Goal: Information Seeking & Learning: Learn about a topic

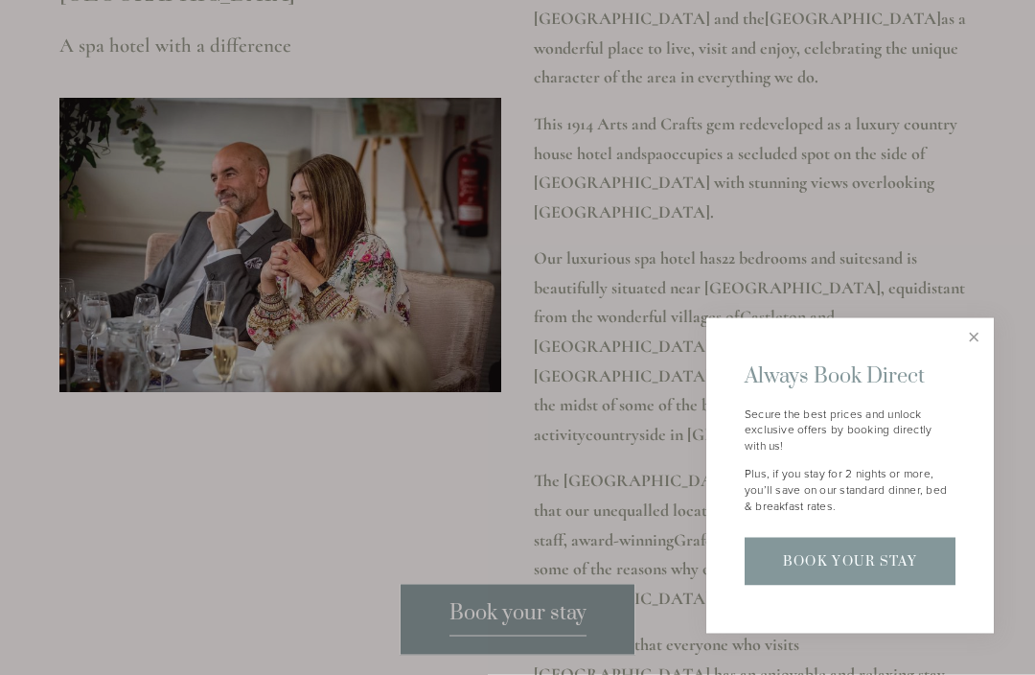
scroll to position [2336, 0]
click at [977, 355] on link "Close" at bounding box center [974, 338] width 34 height 34
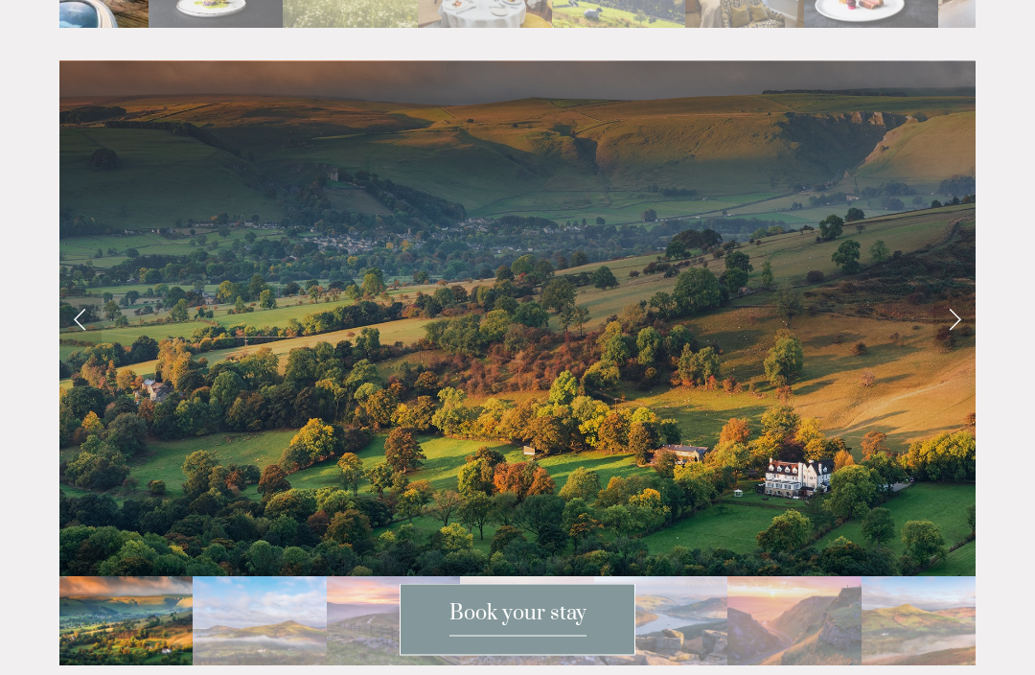
scroll to position [3865, 0]
click at [947, 289] on link "Next Slide" at bounding box center [954, 318] width 42 height 58
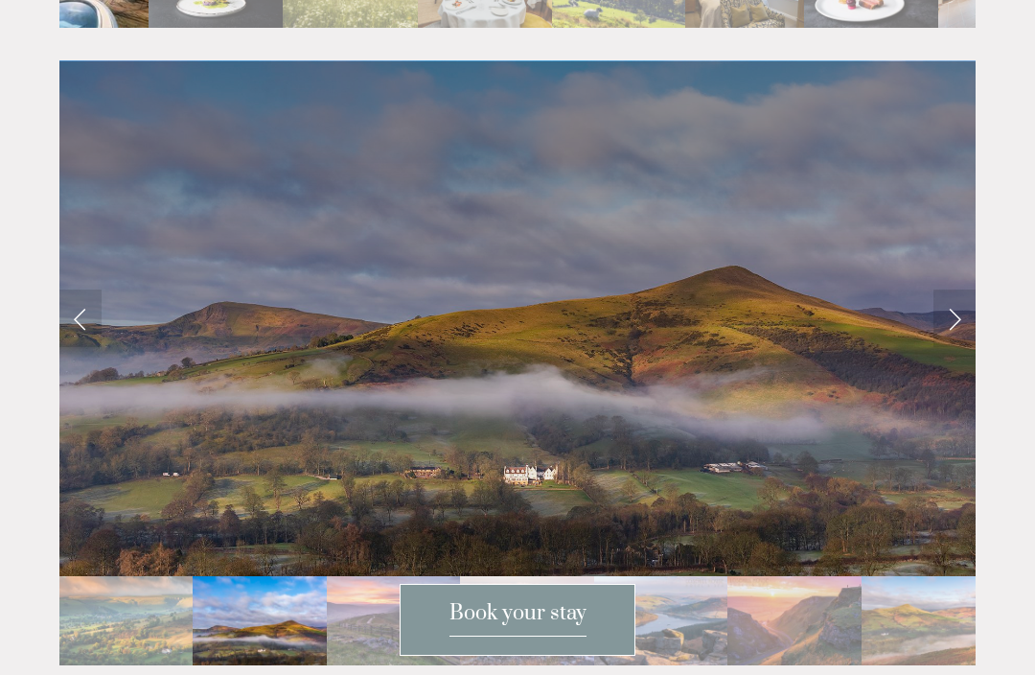
click at [948, 289] on link "Next Slide" at bounding box center [954, 318] width 42 height 58
click at [945, 289] on link "Next Slide" at bounding box center [954, 318] width 42 height 58
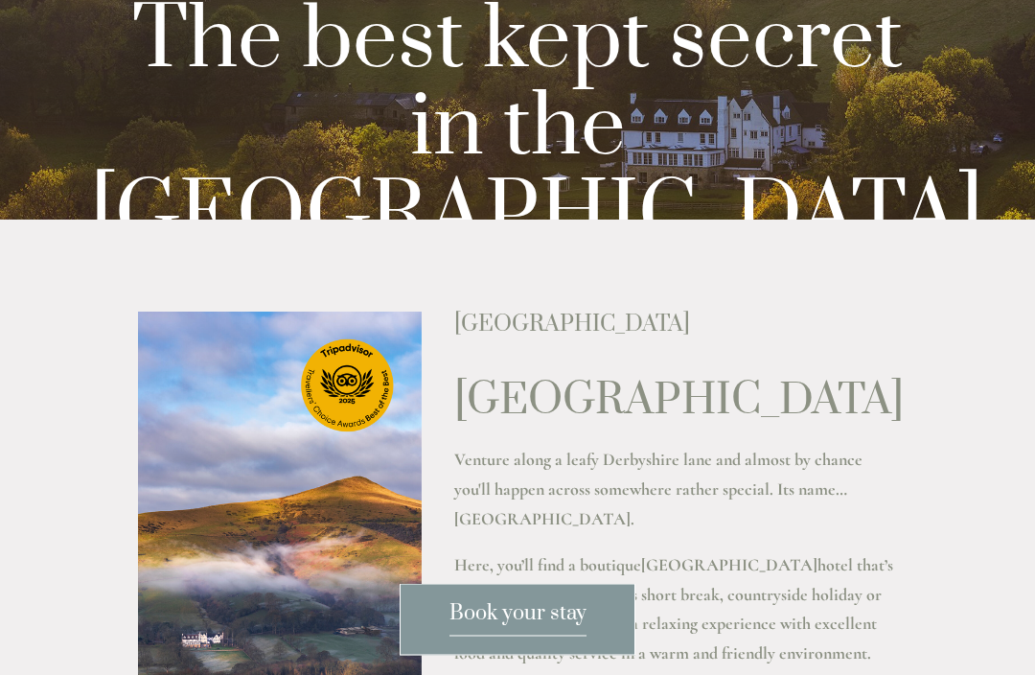
scroll to position [0, 0]
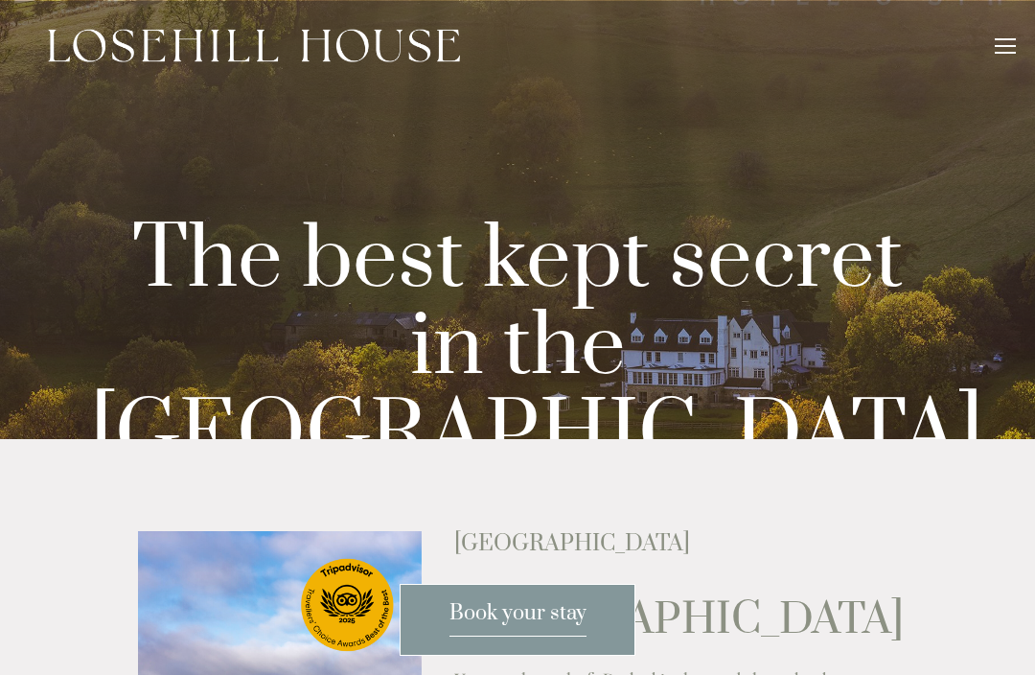
click at [1003, 49] on div at bounding box center [1005, 48] width 21 height 21
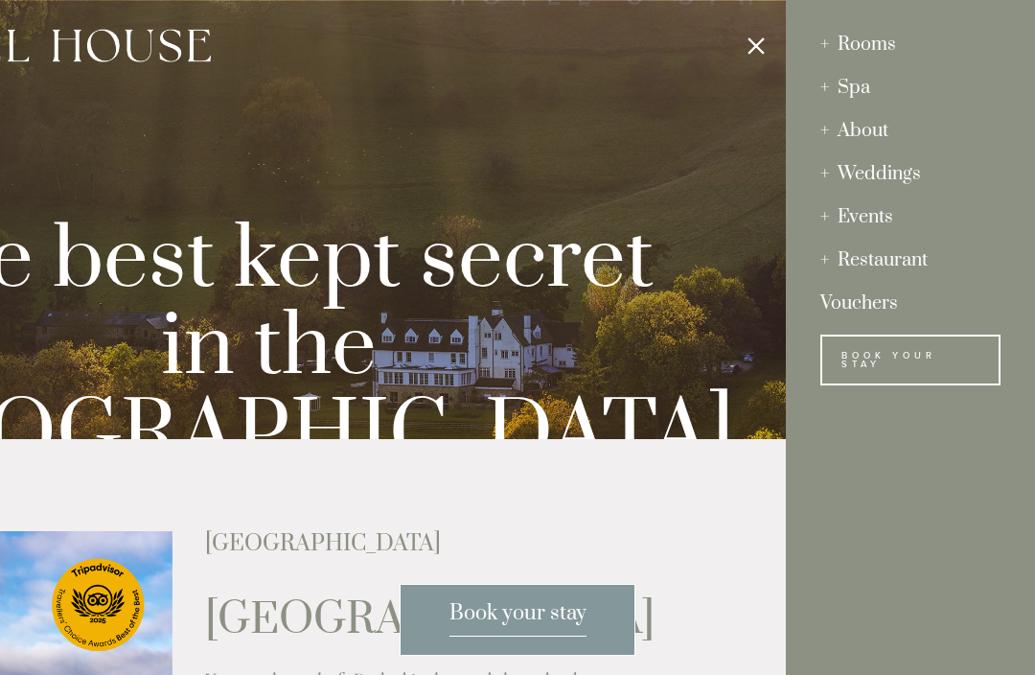
click at [891, 137] on div "About" at bounding box center [910, 130] width 180 height 43
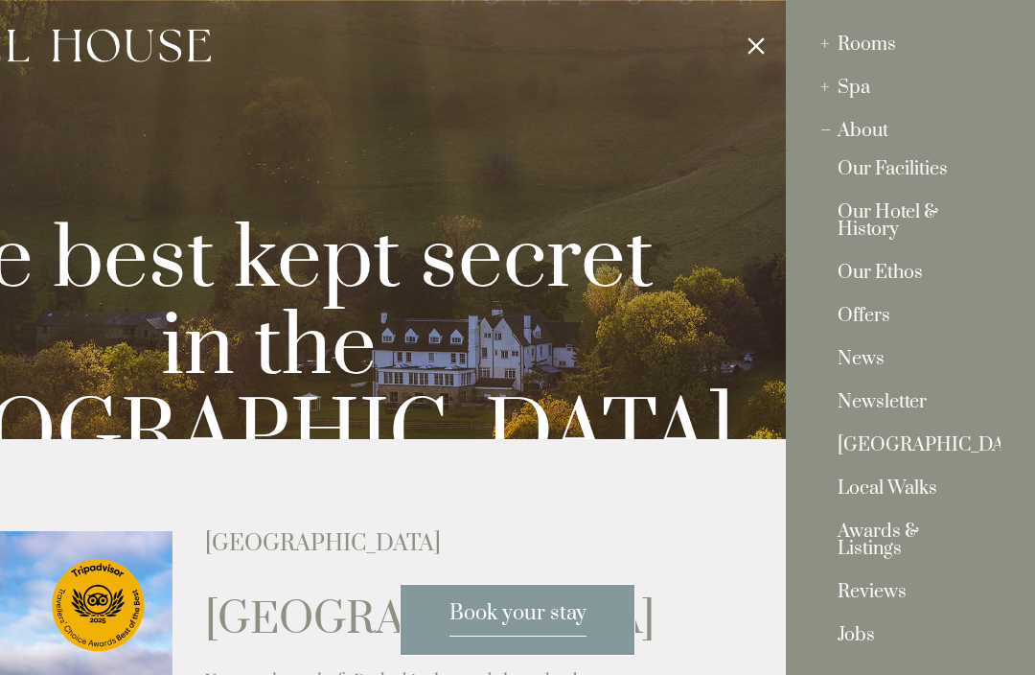
click at [915, 490] on link "Local Walks" at bounding box center [911, 493] width 146 height 26
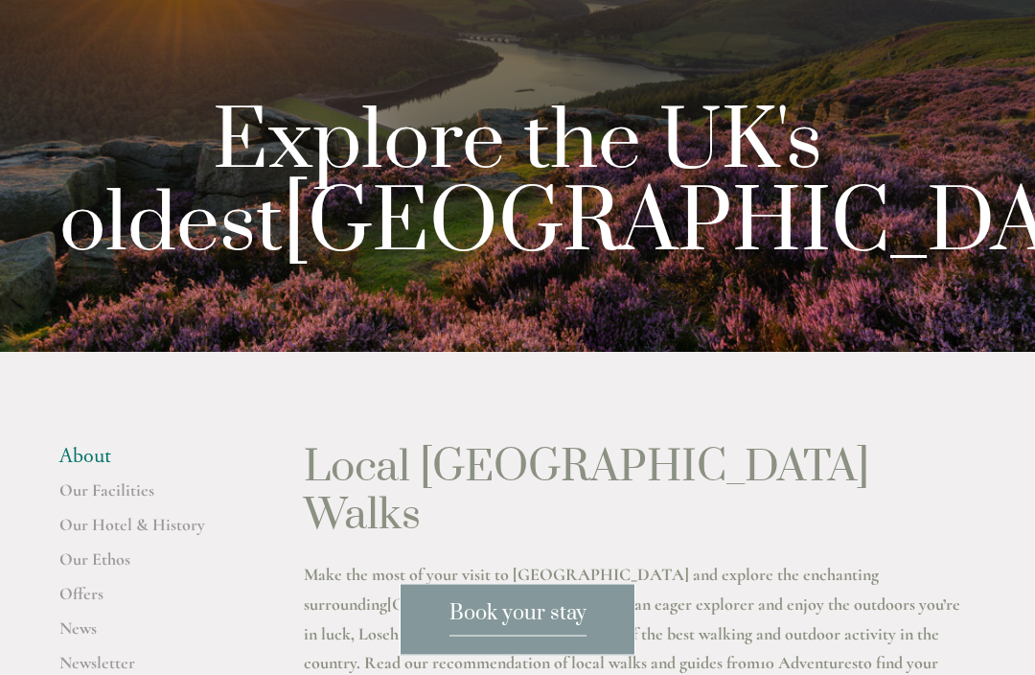
scroll to position [87, 0]
click at [87, 514] on link "Our Facilities" at bounding box center [150, 496] width 183 height 35
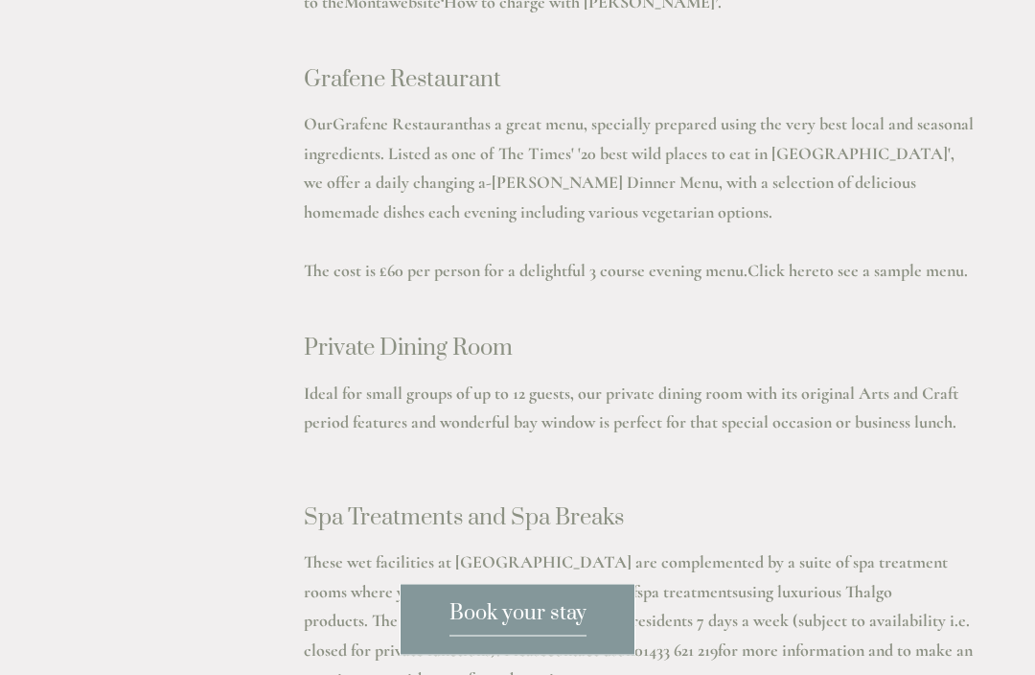
scroll to position [3018, 0]
click at [922, 215] on p "Our Grafene Restaurant has a great menu, specially prepared using the very best…" at bounding box center [640, 211] width 672 height 205
click at [813, 260] on link "Click here" at bounding box center [784, 270] width 72 height 21
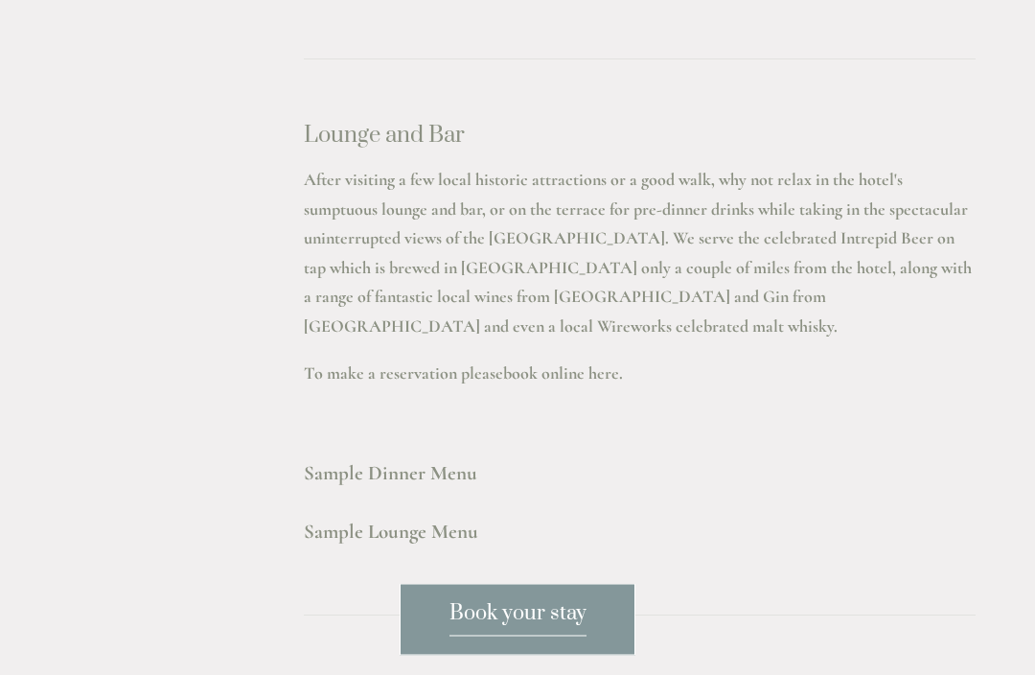
scroll to position [5123, 0]
click at [420, 461] on strong "Sample Dinner Menu" at bounding box center [390, 473] width 173 height 24
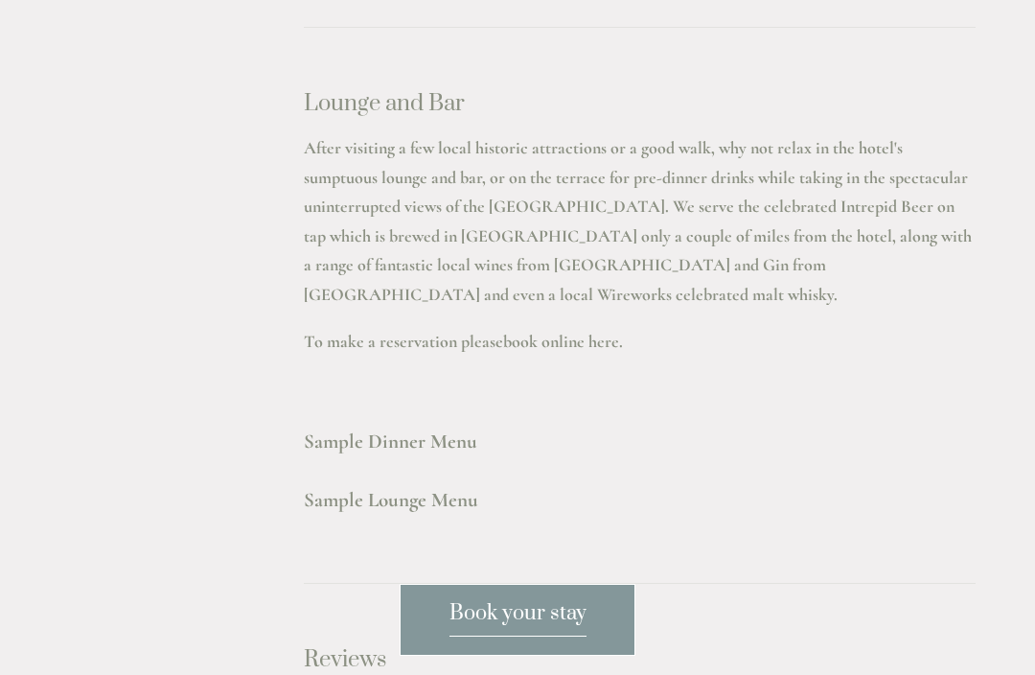
click at [392, 488] on strong "Sample Lounge Menu" at bounding box center [391, 500] width 174 height 24
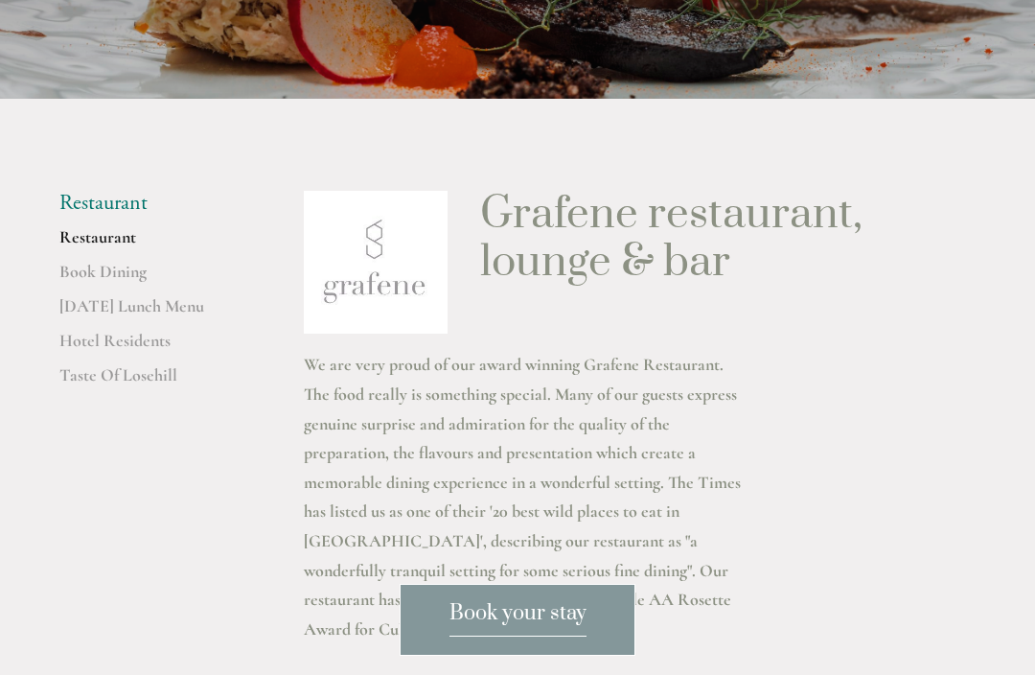
scroll to position [0, 0]
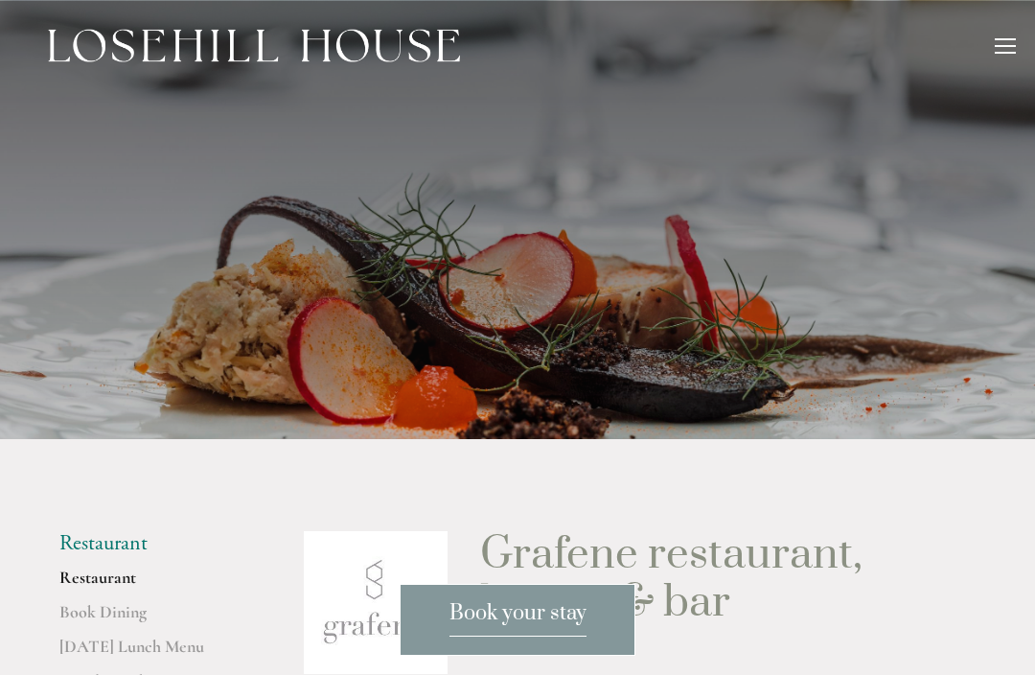
click at [1007, 43] on div at bounding box center [1005, 48] width 21 height 21
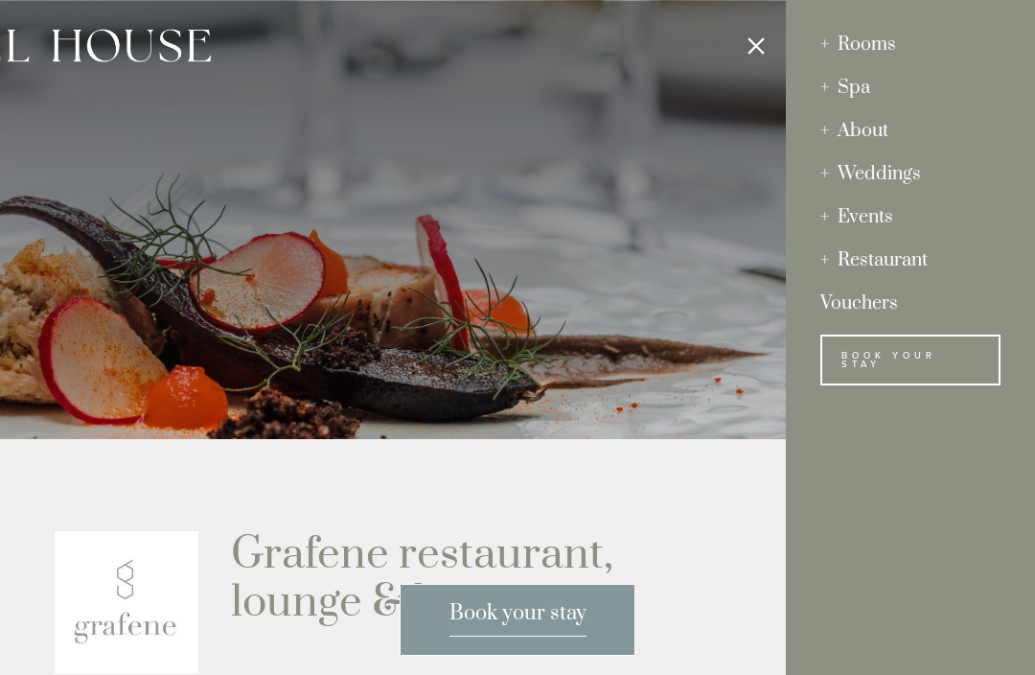
click at [883, 48] on div "Rooms" at bounding box center [910, 44] width 180 height 43
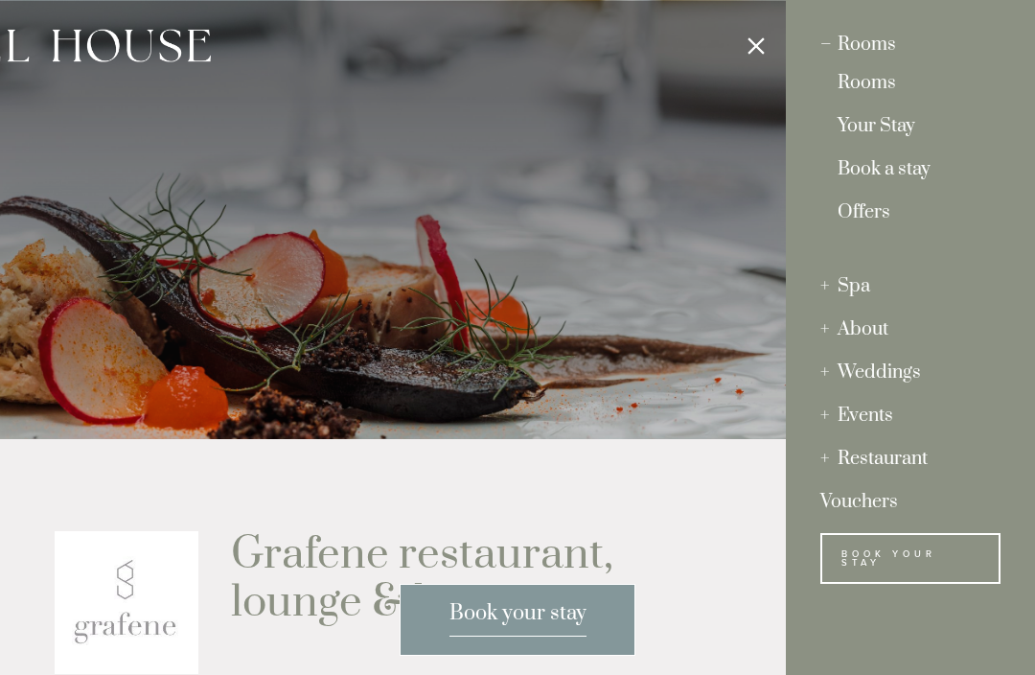
click at [872, 84] on link "Rooms" at bounding box center [911, 88] width 146 height 26
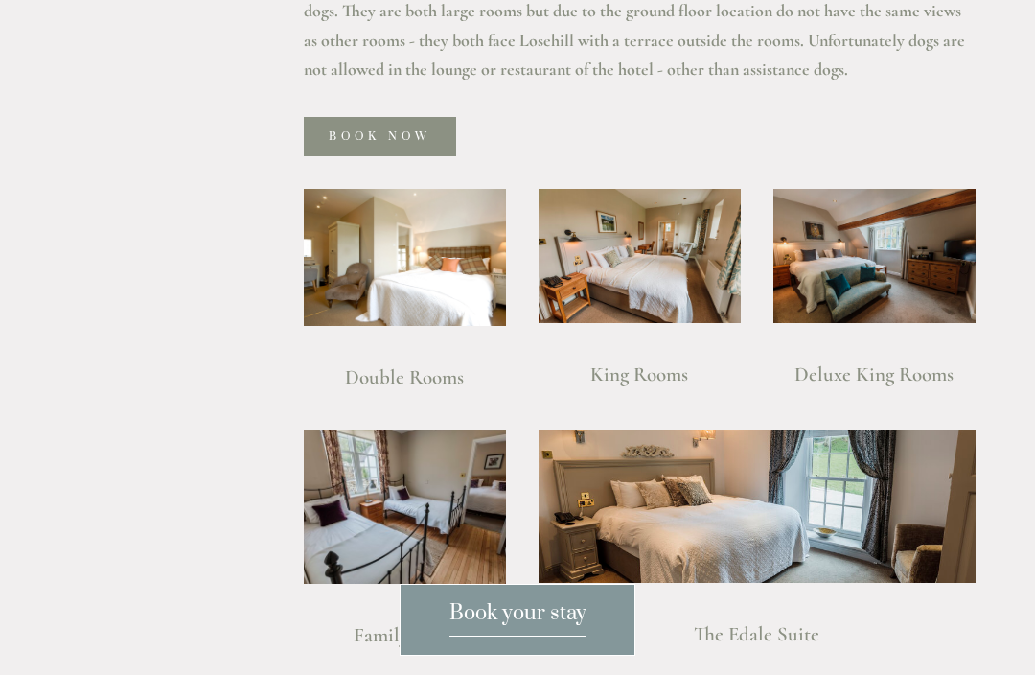
scroll to position [1260, 0]
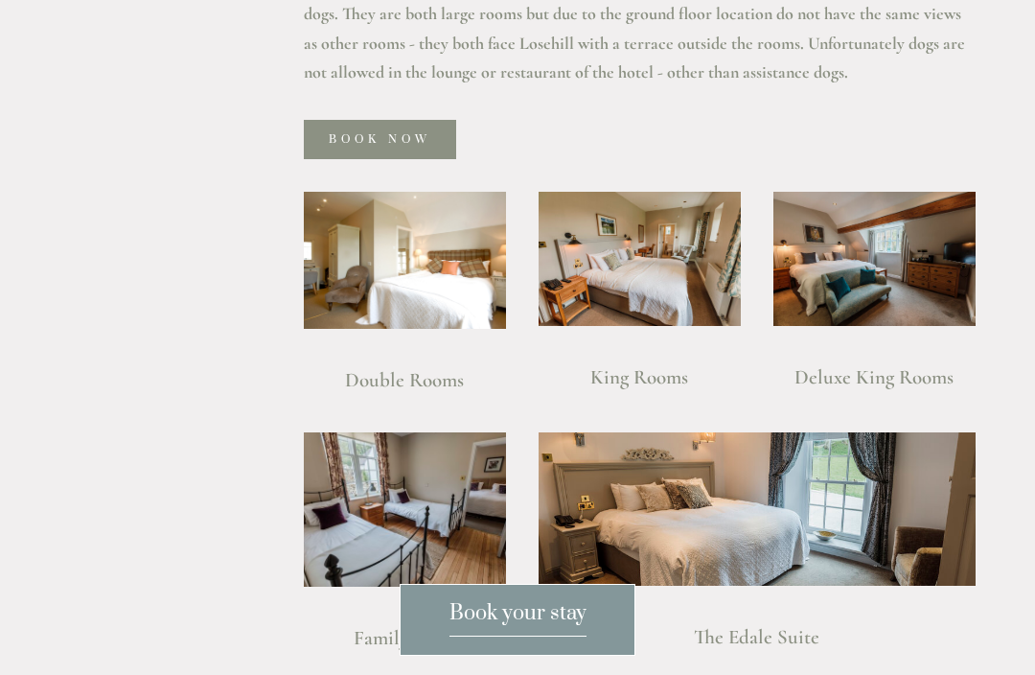
click at [644, 286] on img at bounding box center [640, 259] width 202 height 135
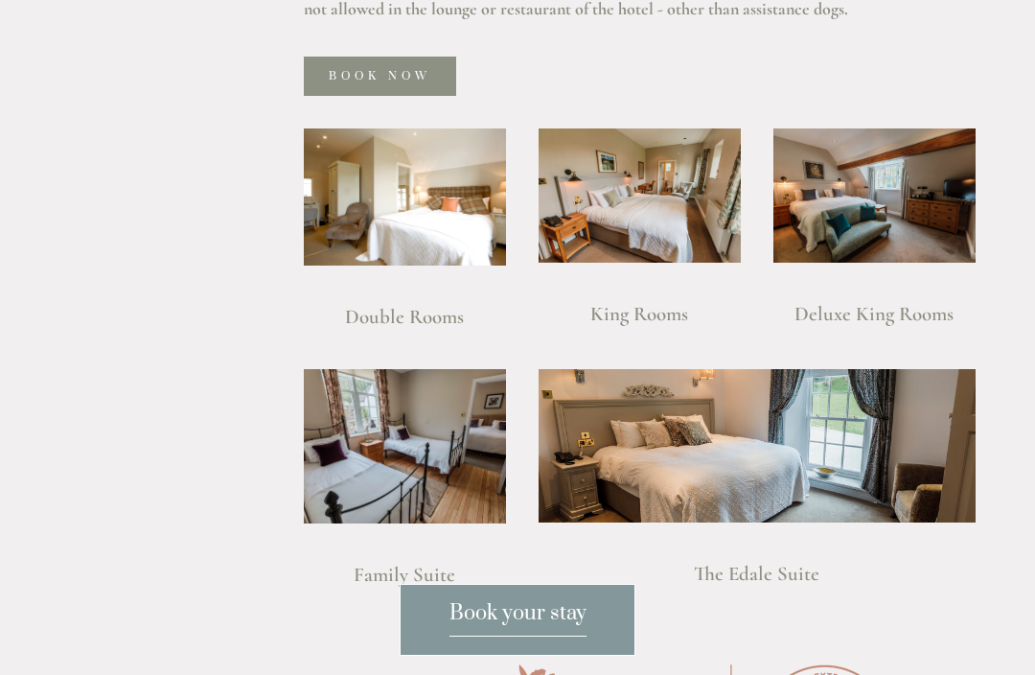
click at [888, 238] on img at bounding box center [874, 195] width 202 height 135
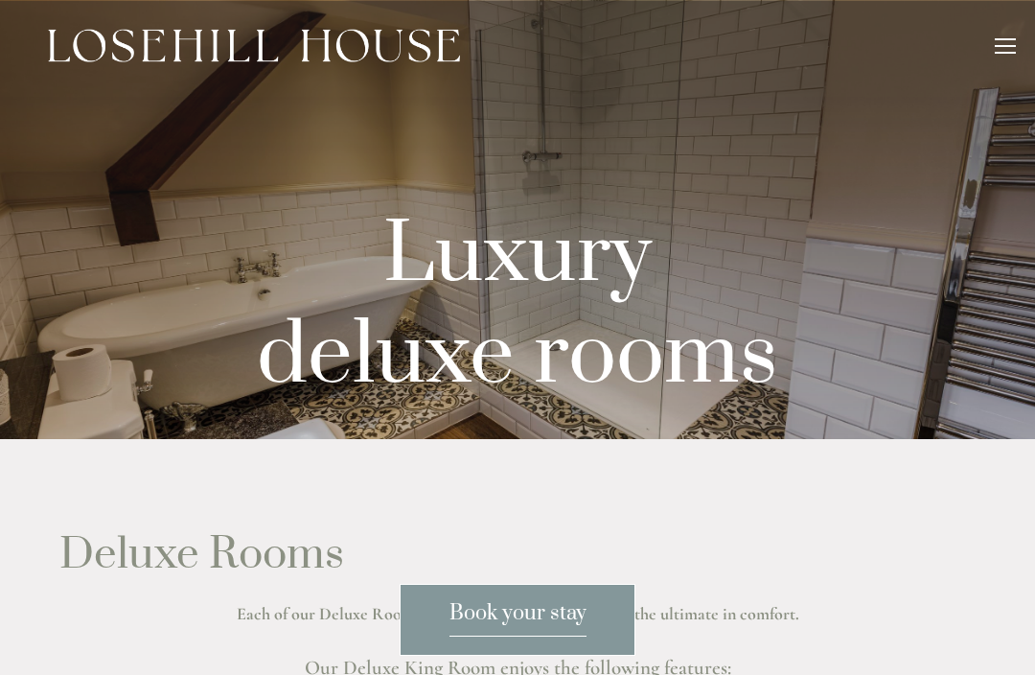
click at [999, 53] on div at bounding box center [1005, 53] width 21 height 2
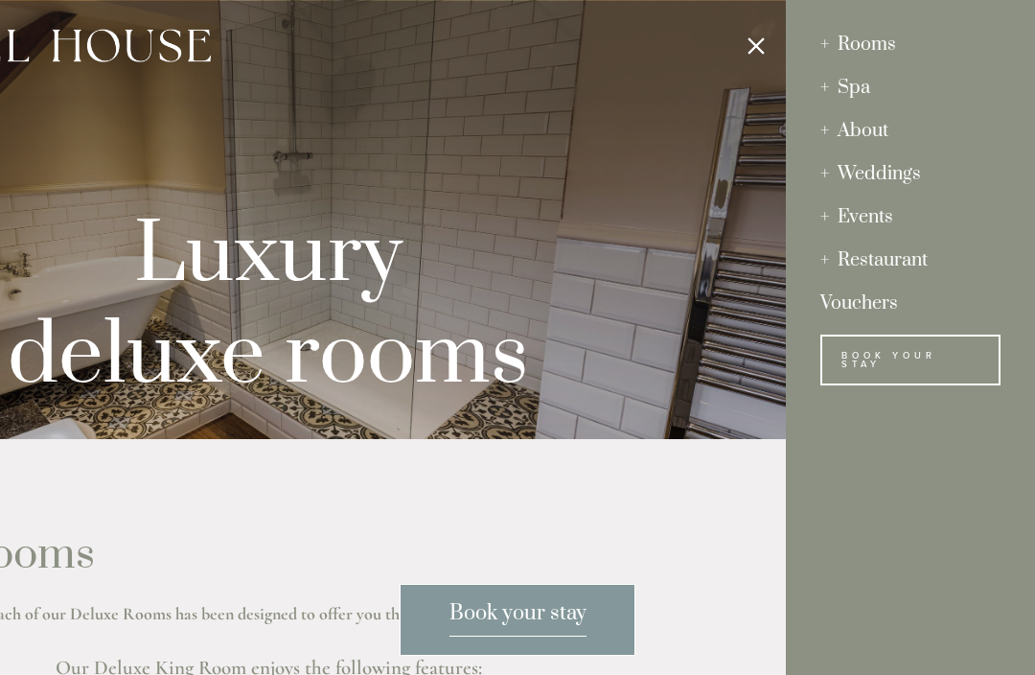
click at [861, 91] on div "Spa" at bounding box center [910, 87] width 180 height 43
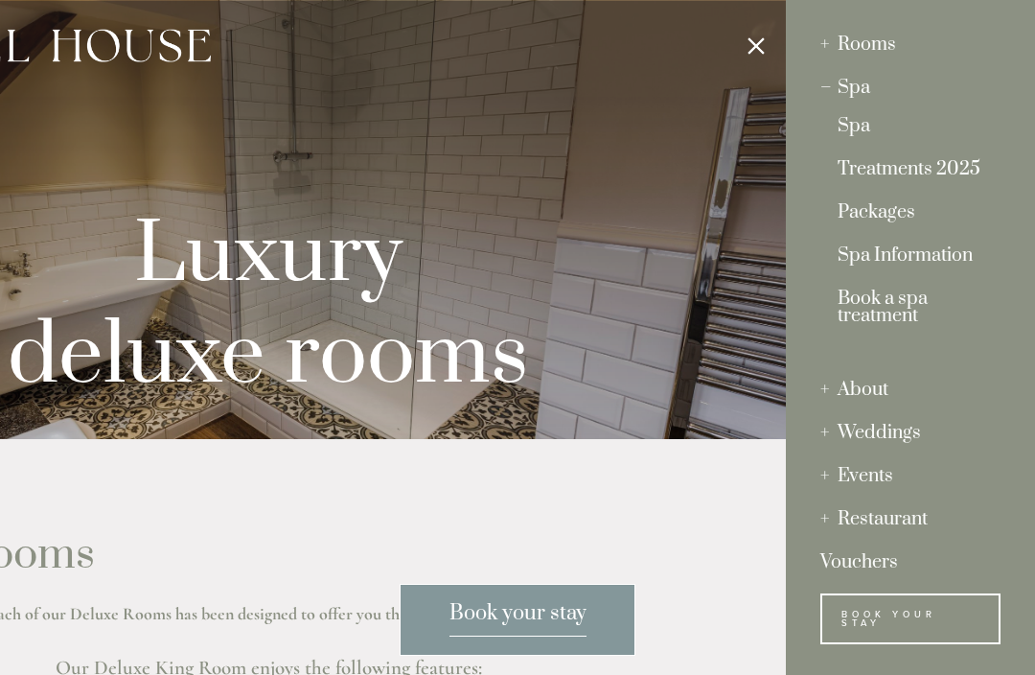
click at [929, 169] on link "Treatments 2025" at bounding box center [911, 174] width 146 height 26
click at [873, 390] on div "About" at bounding box center [910, 389] width 180 height 43
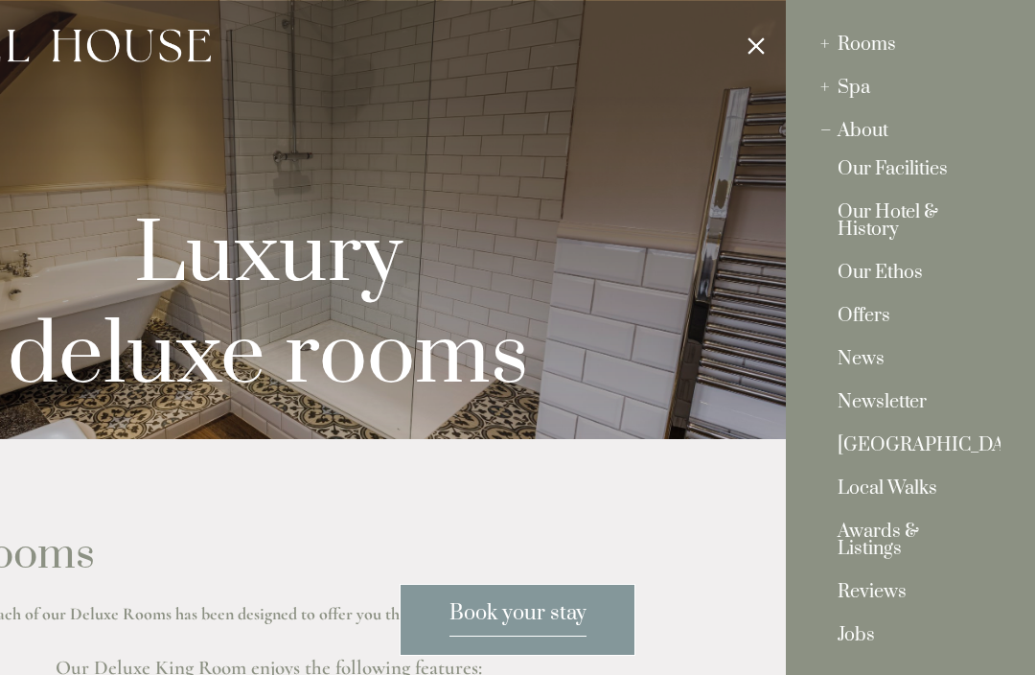
click at [896, 176] on link "Our Facilities" at bounding box center [911, 174] width 146 height 26
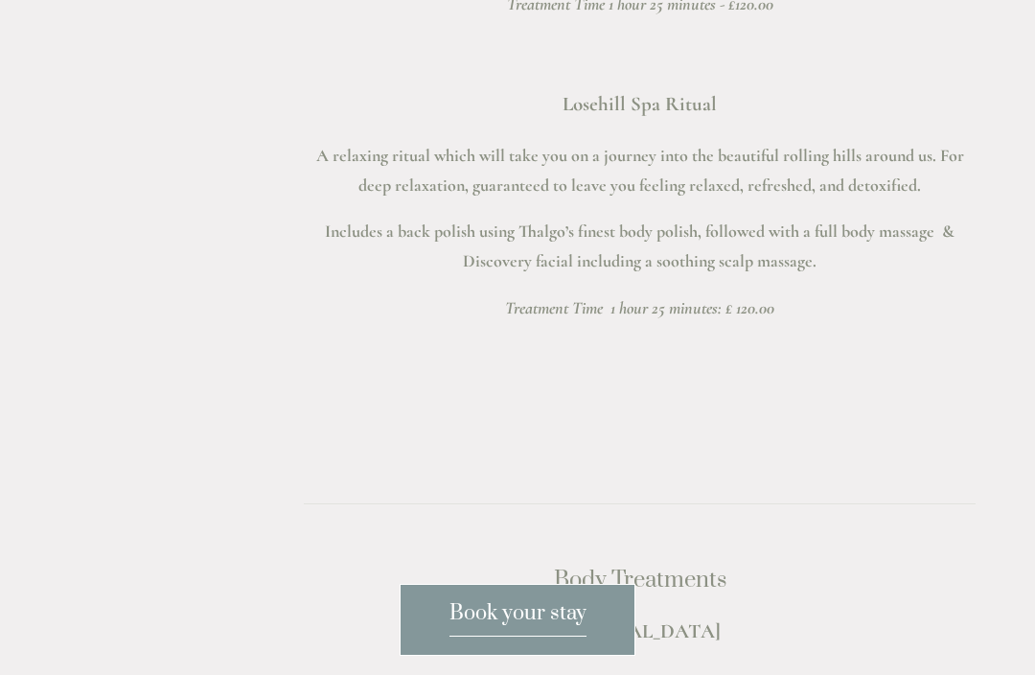
scroll to position [3482, 0]
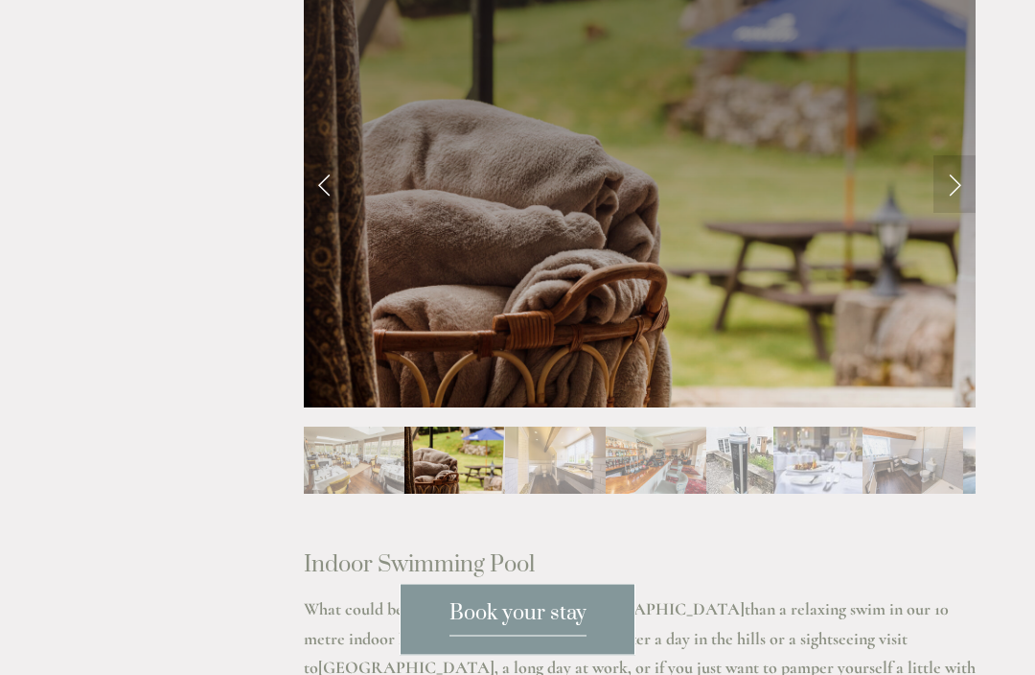
scroll to position [972, 0]
click at [950, 192] on link "Next Slide" at bounding box center [954, 184] width 42 height 58
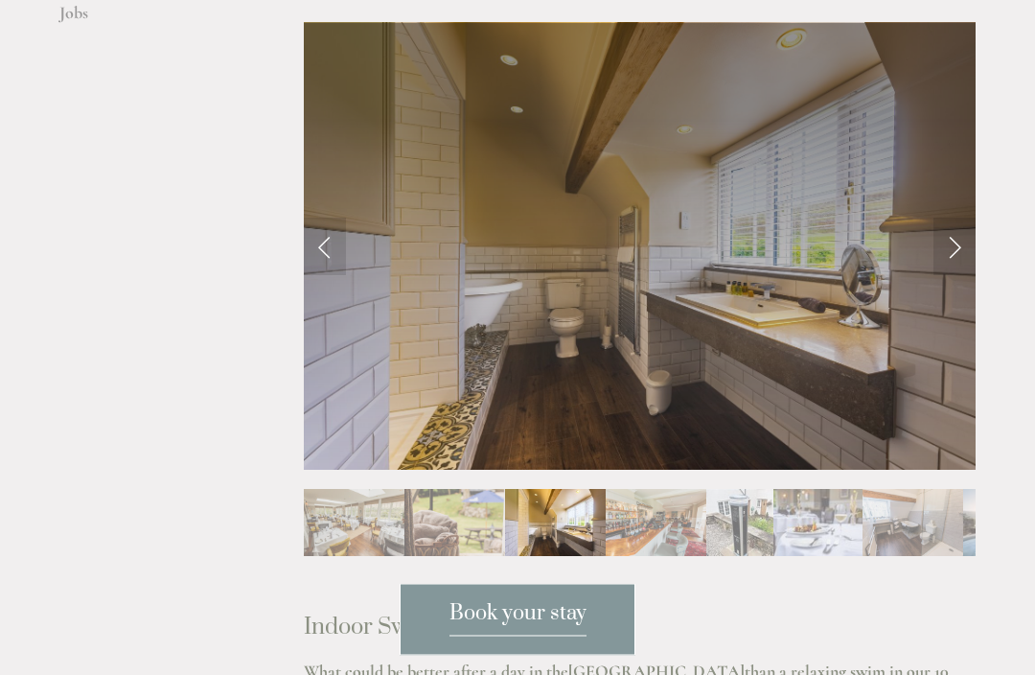
scroll to position [910, 0]
click at [953, 254] on link "Next Slide" at bounding box center [954, 247] width 42 height 58
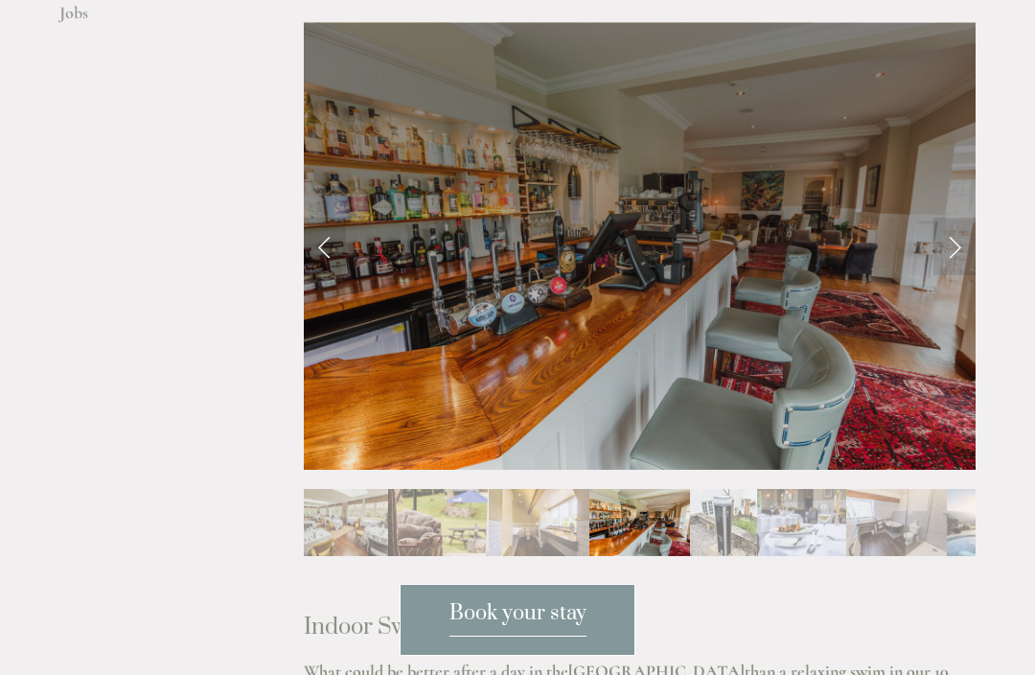
click at [948, 230] on link "Next Slide" at bounding box center [954, 247] width 42 height 58
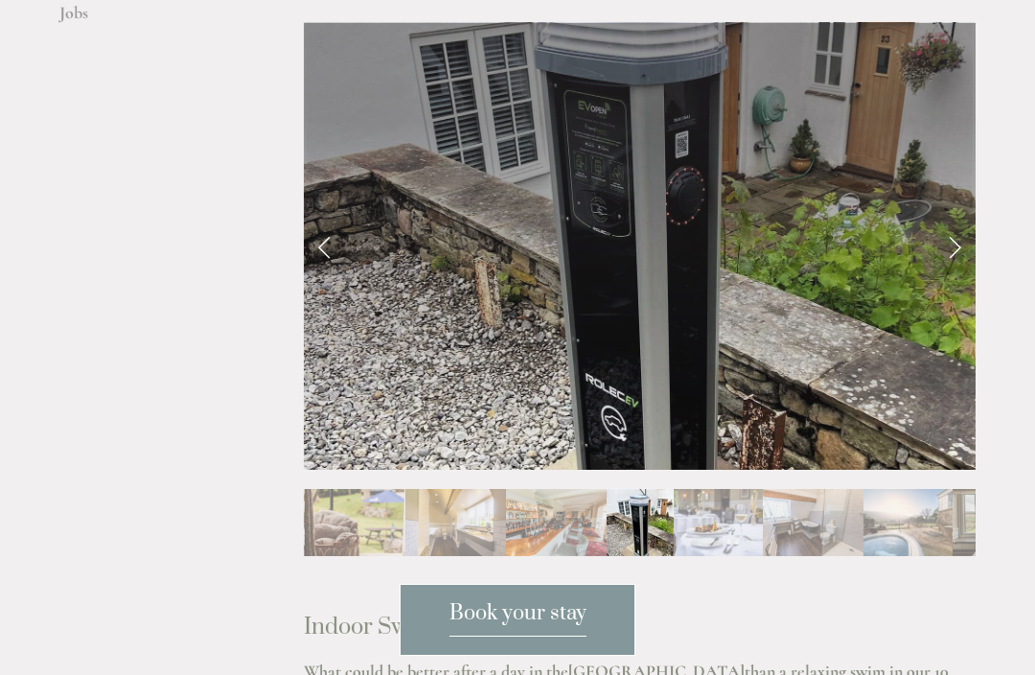
click at [941, 232] on link "Next Slide" at bounding box center [954, 247] width 42 height 58
click at [945, 230] on link "Next Slide" at bounding box center [954, 247] width 42 height 58
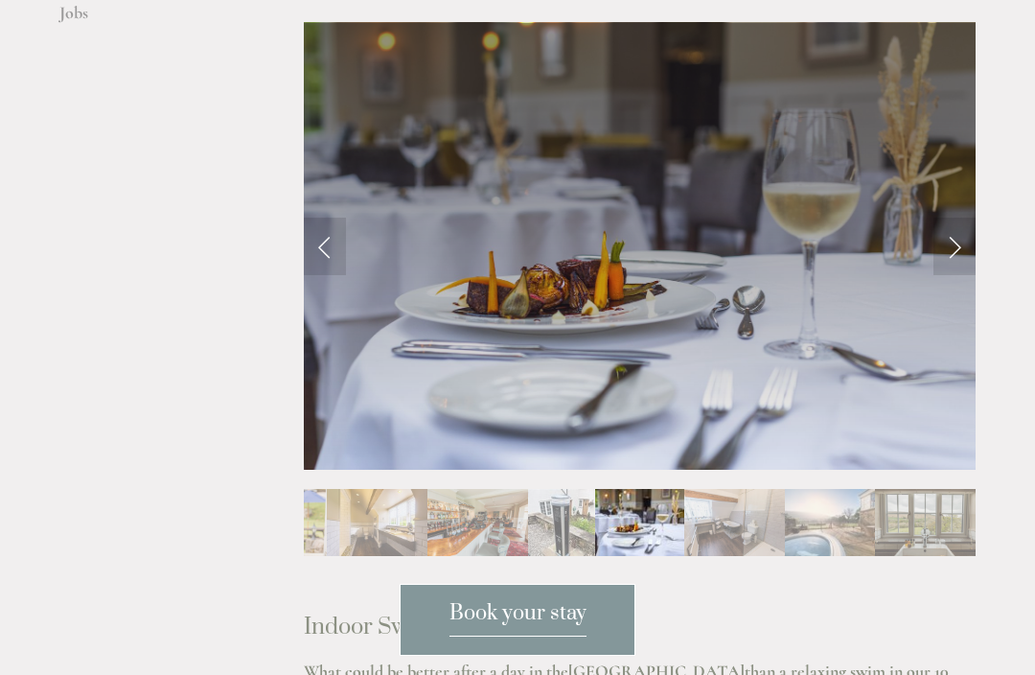
click at [946, 242] on link "Next Slide" at bounding box center [954, 247] width 42 height 58
click at [939, 235] on link "Next Slide" at bounding box center [954, 247] width 42 height 58
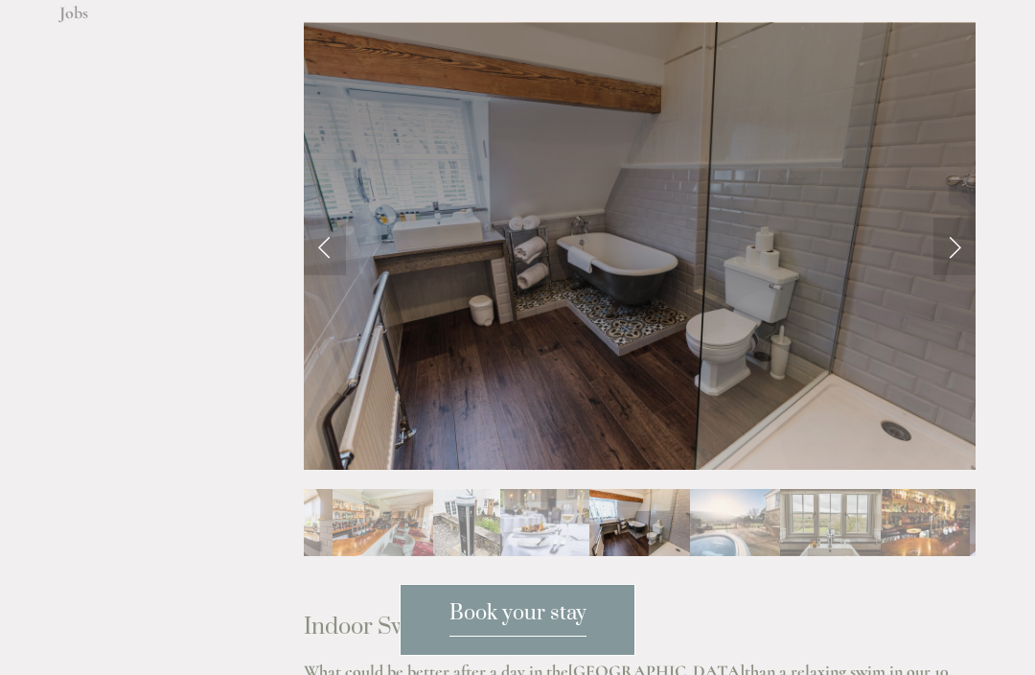
click at [946, 236] on link "Next Slide" at bounding box center [954, 247] width 42 height 58
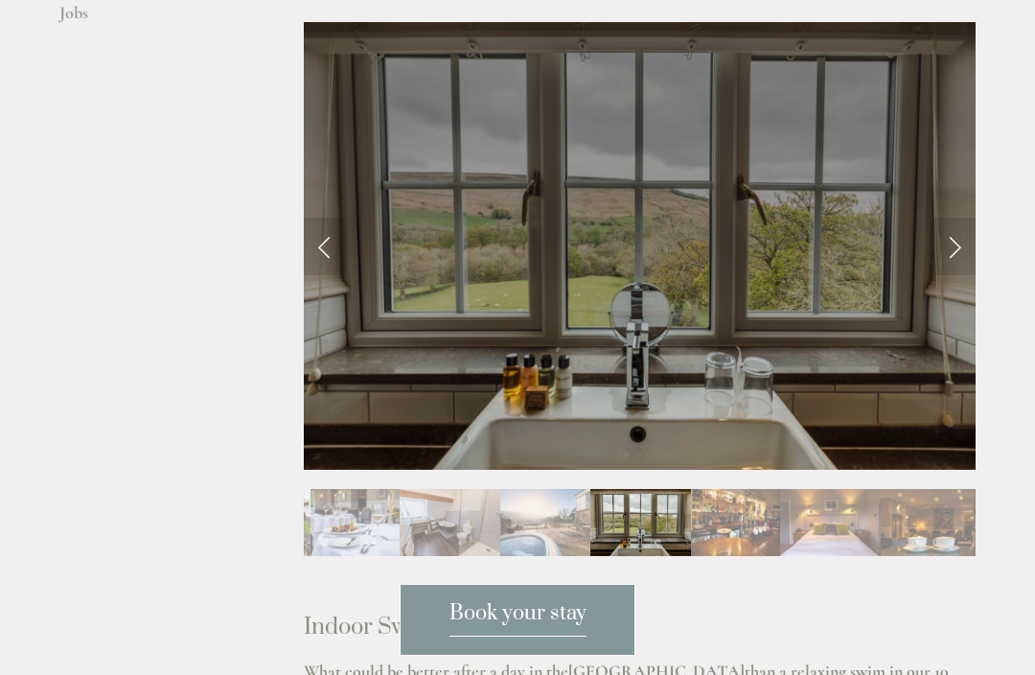
click at [942, 242] on link "Next Slide" at bounding box center [954, 247] width 42 height 58
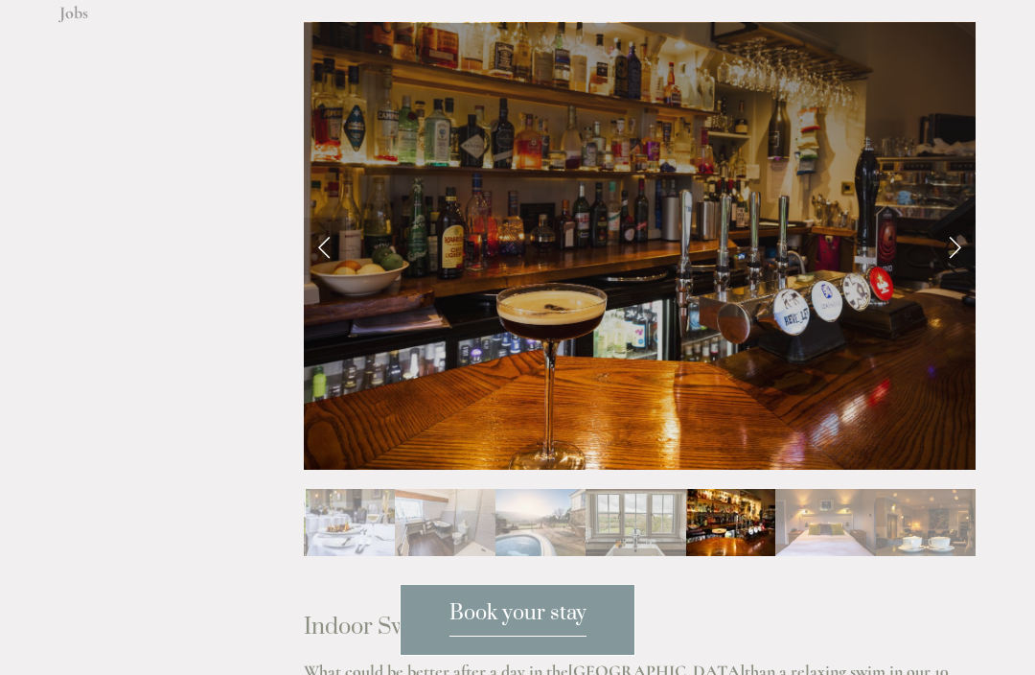
click at [942, 240] on link "Next Slide" at bounding box center [954, 247] width 42 height 58
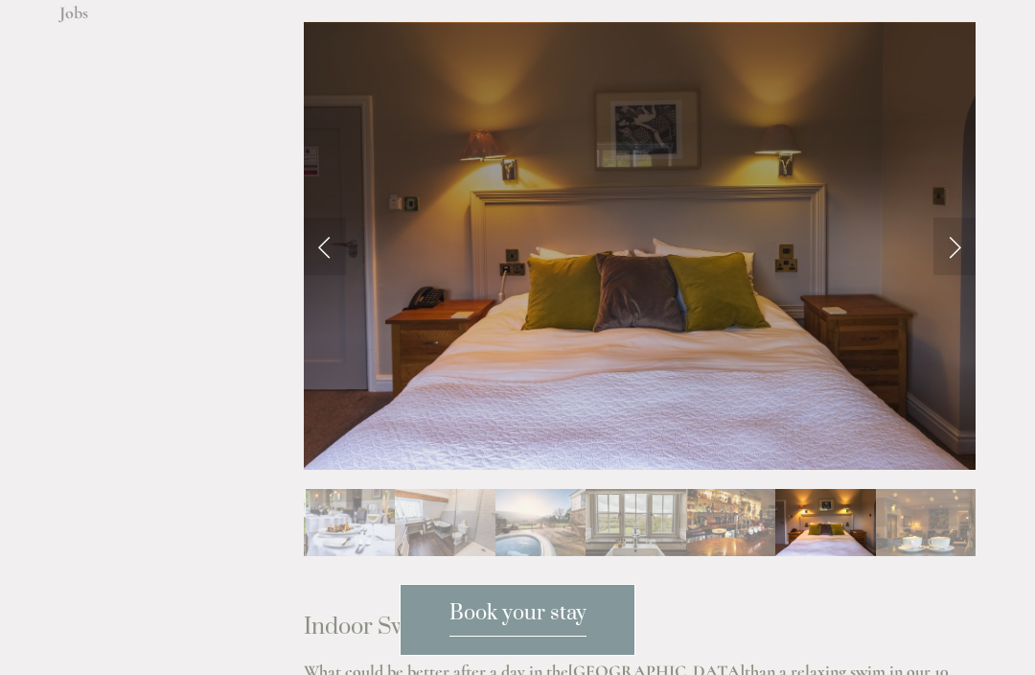
click at [947, 240] on link "Next Slide" at bounding box center [954, 247] width 42 height 58
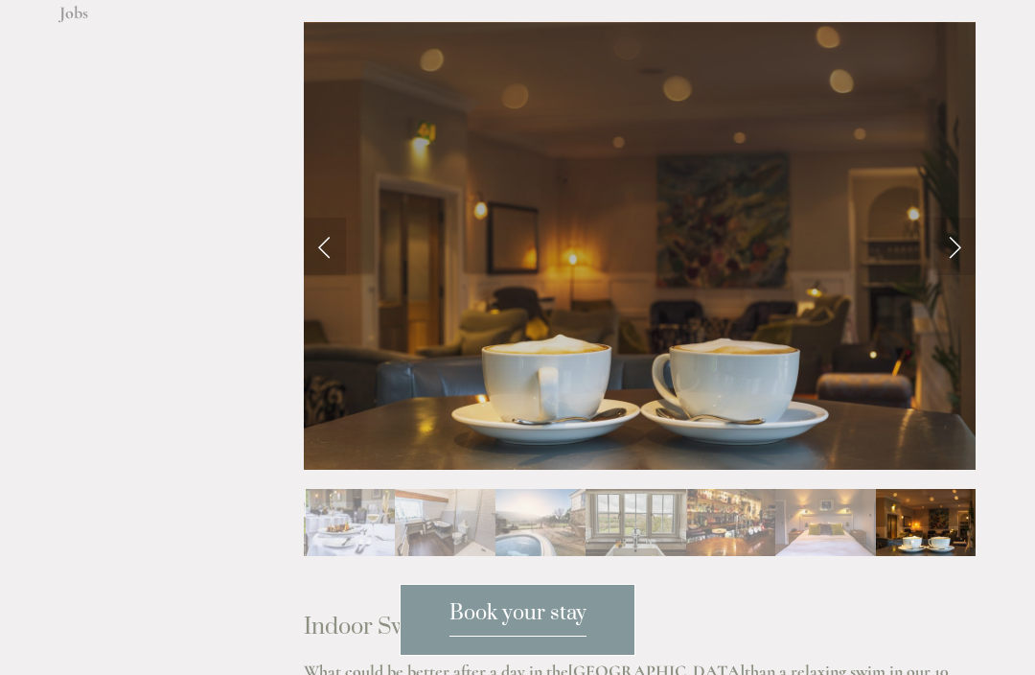
click at [950, 242] on link "Next Slide" at bounding box center [954, 247] width 42 height 58
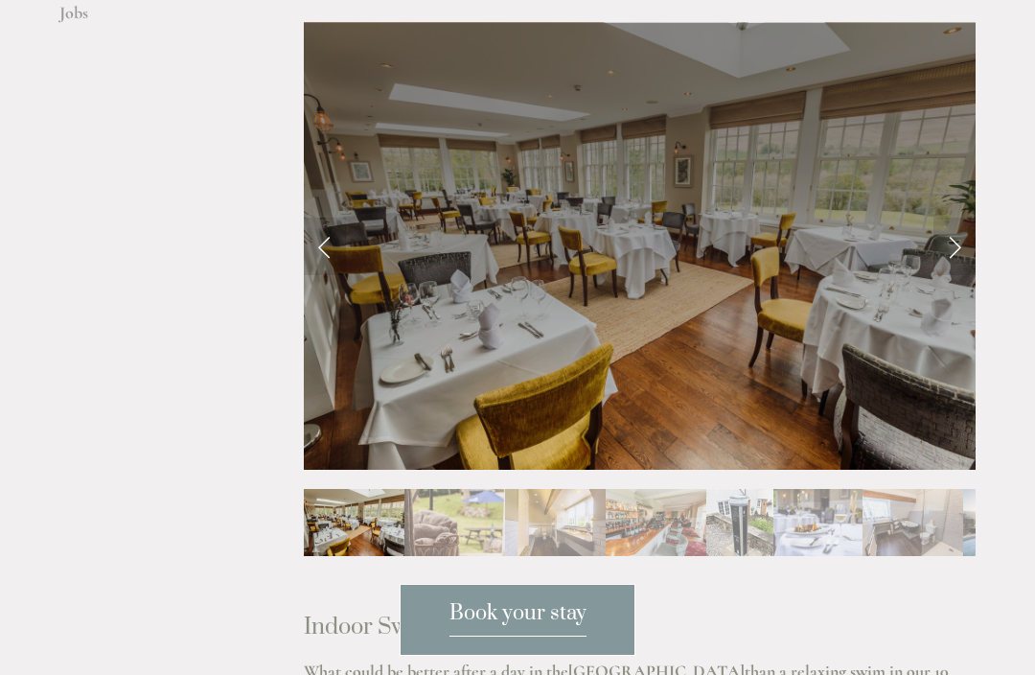
click at [947, 249] on link "Next Slide" at bounding box center [954, 247] width 42 height 58
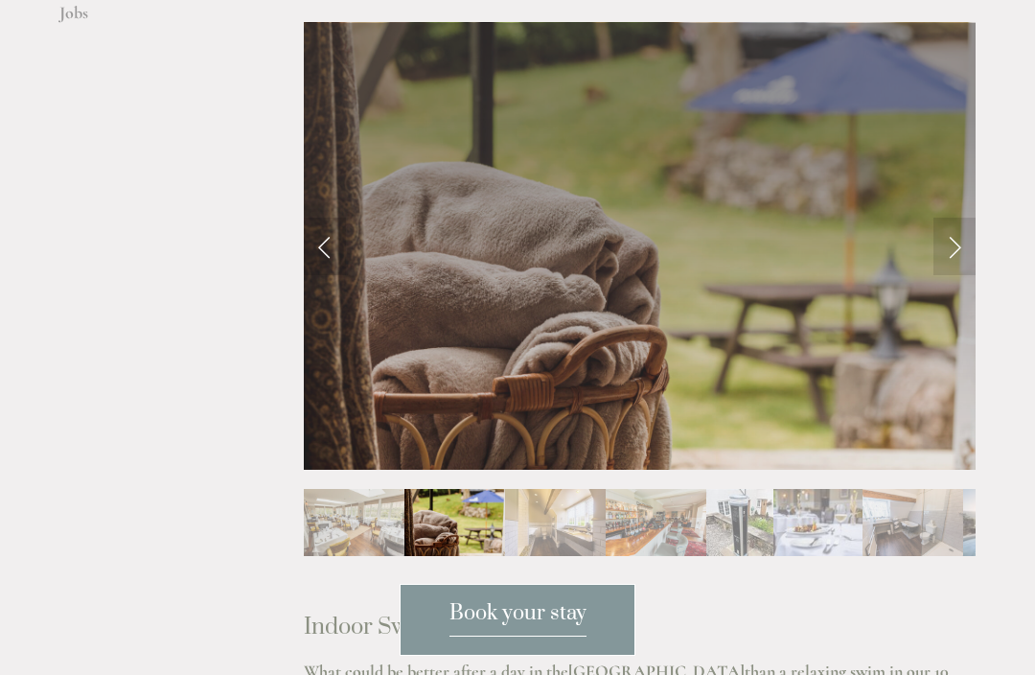
click at [946, 249] on link "Next Slide" at bounding box center [954, 247] width 42 height 58
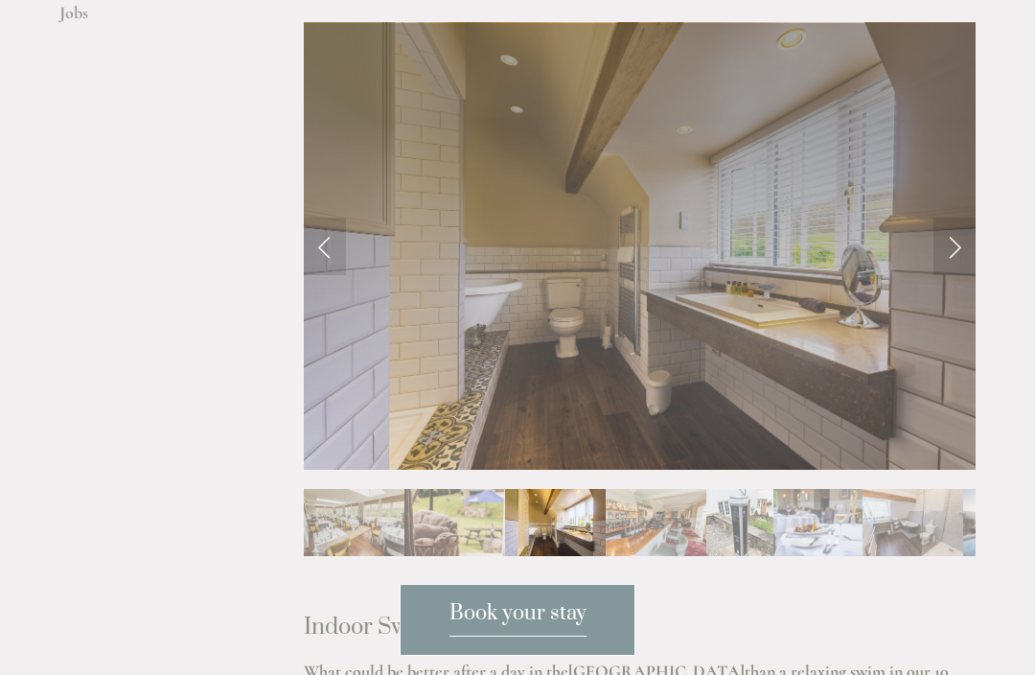
click at [939, 249] on link "Next Slide" at bounding box center [954, 247] width 42 height 58
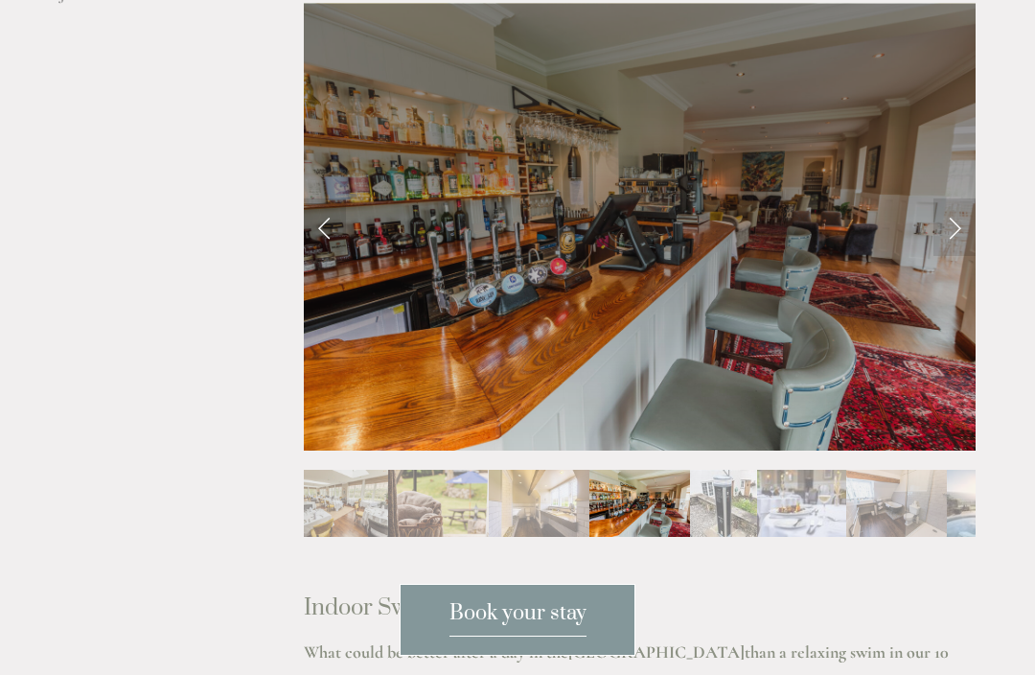
scroll to position [922, 0]
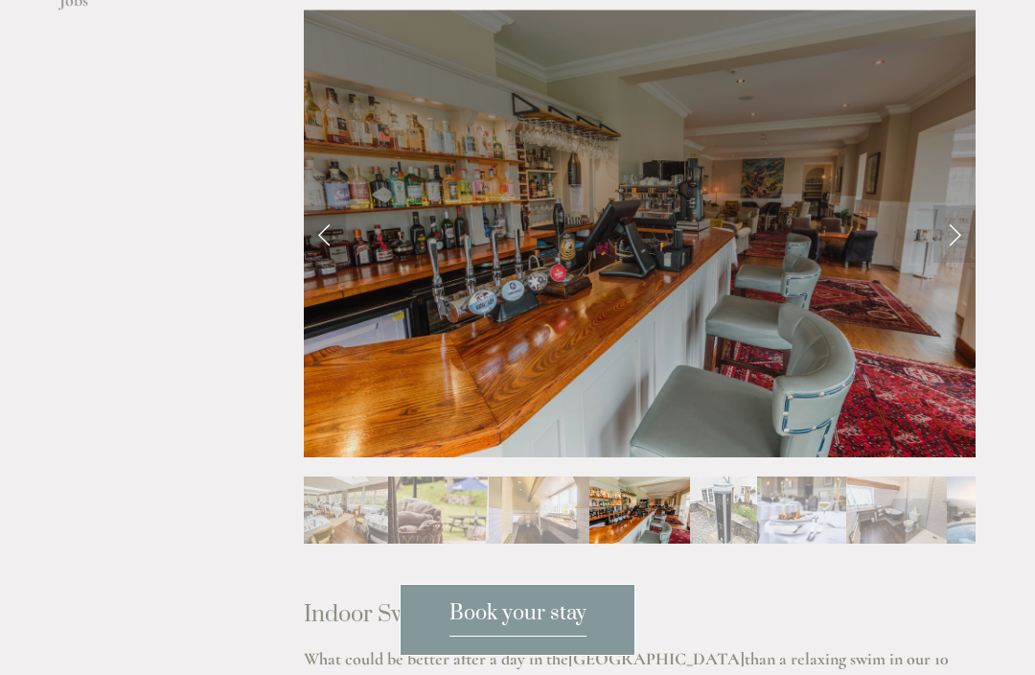
click at [519, 636] on span "Book your stay" at bounding box center [517, 618] width 137 height 36
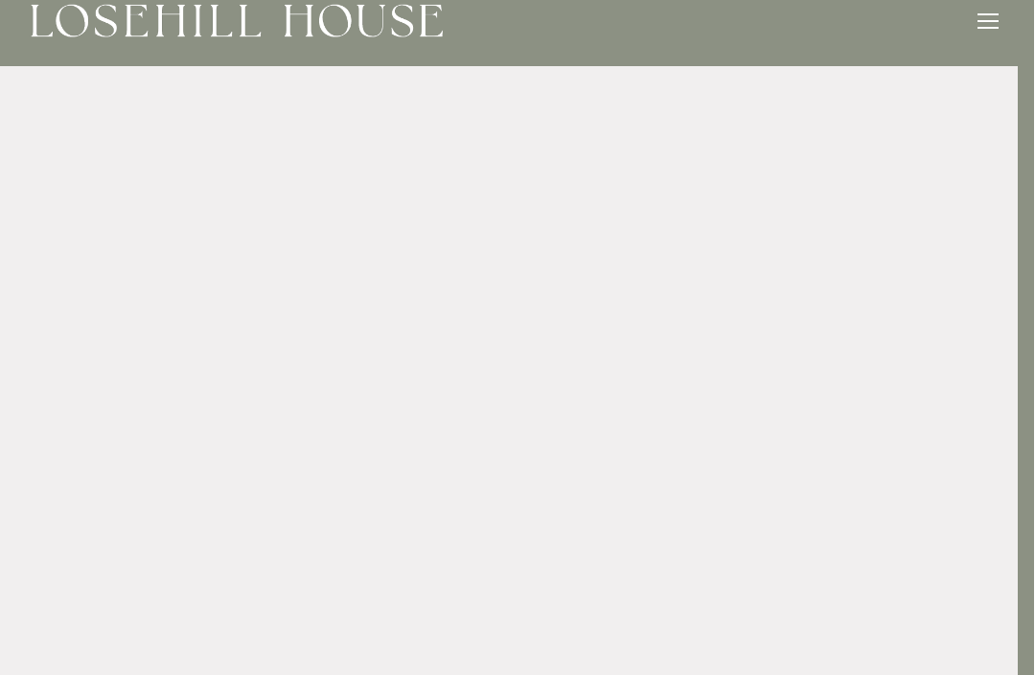
scroll to position [0, 16]
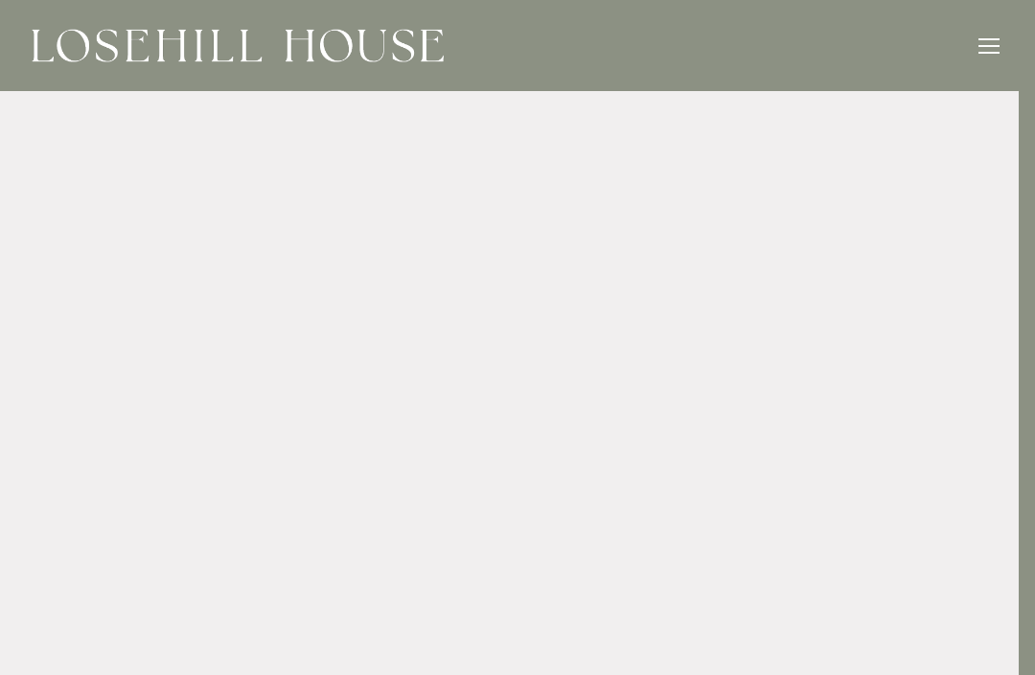
click at [983, 52] on div at bounding box center [989, 53] width 21 height 2
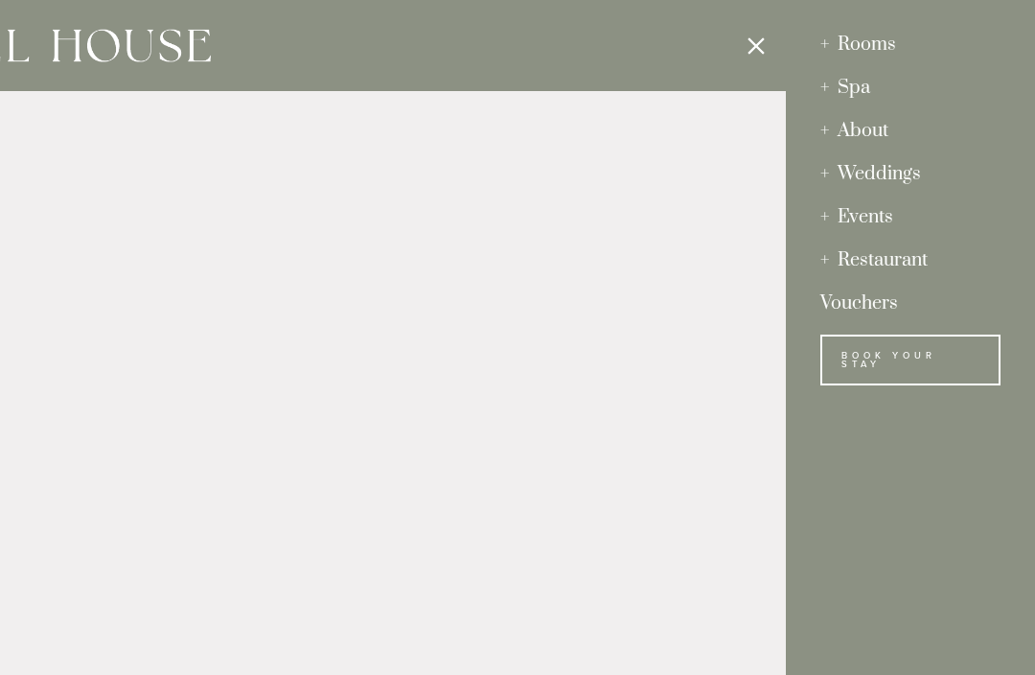
scroll to position [0, 0]
click at [860, 306] on link "Vouchers" at bounding box center [910, 303] width 180 height 43
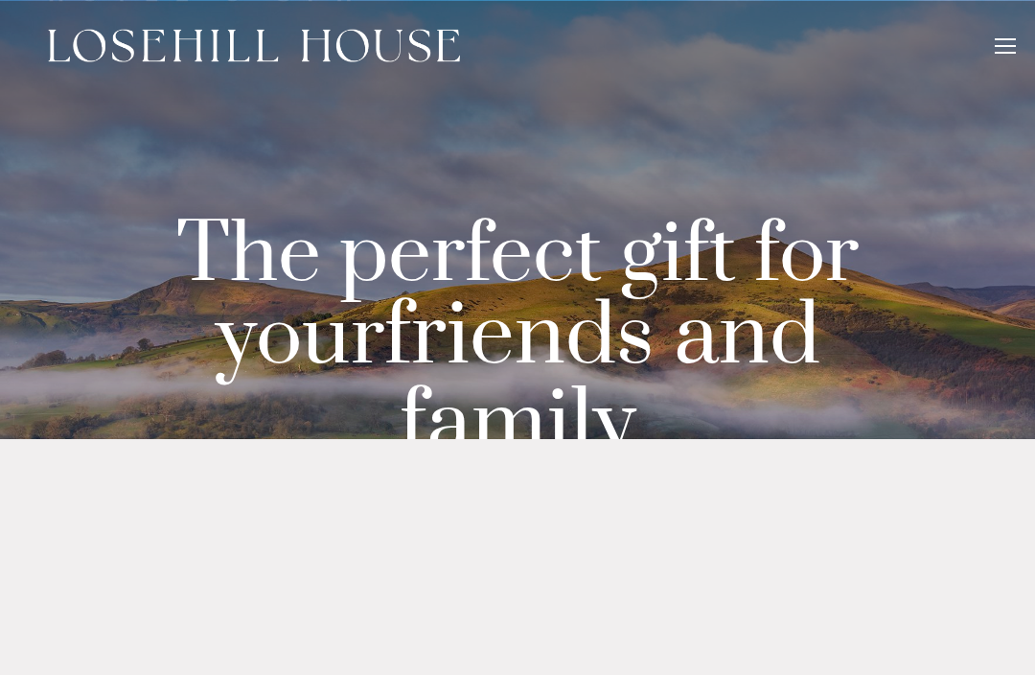
click at [1004, 45] on div at bounding box center [1005, 46] width 21 height 2
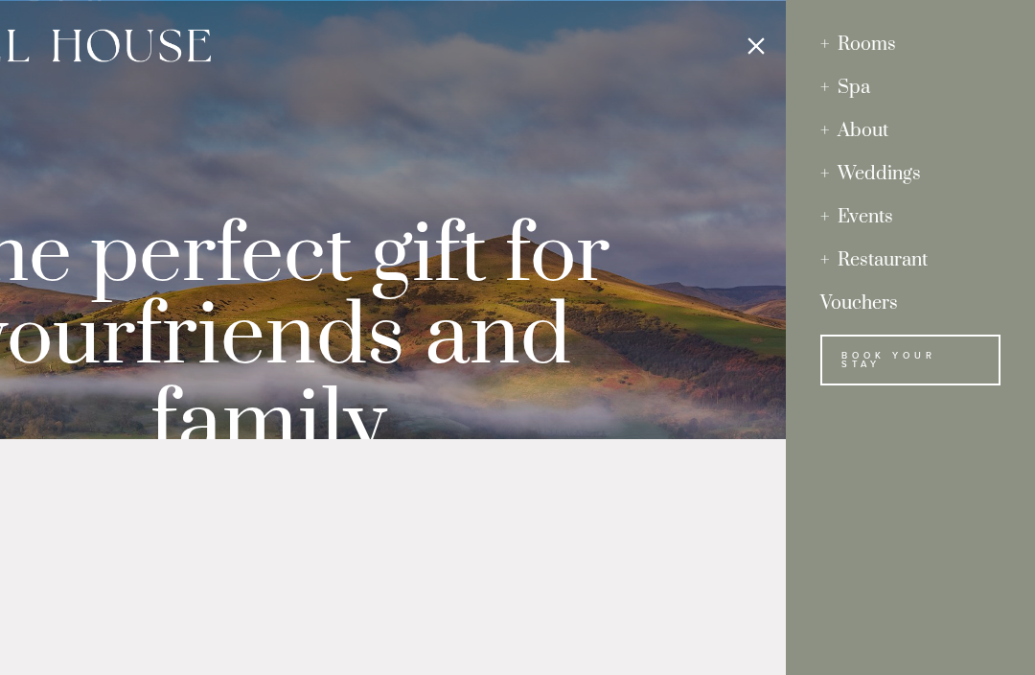
click at [871, 135] on div "About" at bounding box center [910, 130] width 180 height 43
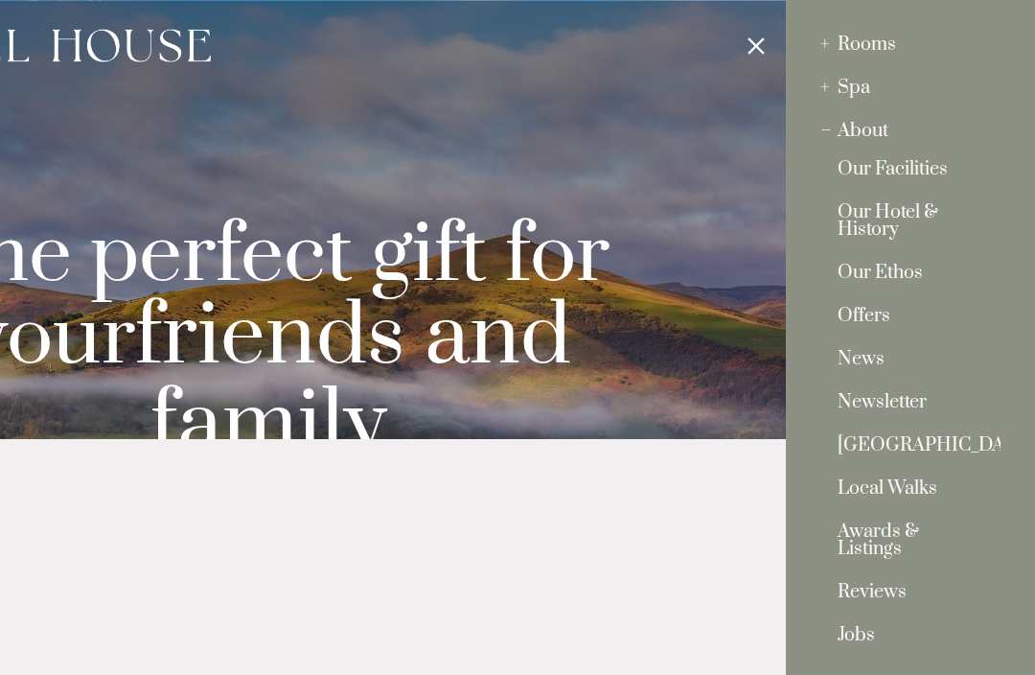
click at [739, 41] on div at bounding box center [268, 337] width 1035 height 675
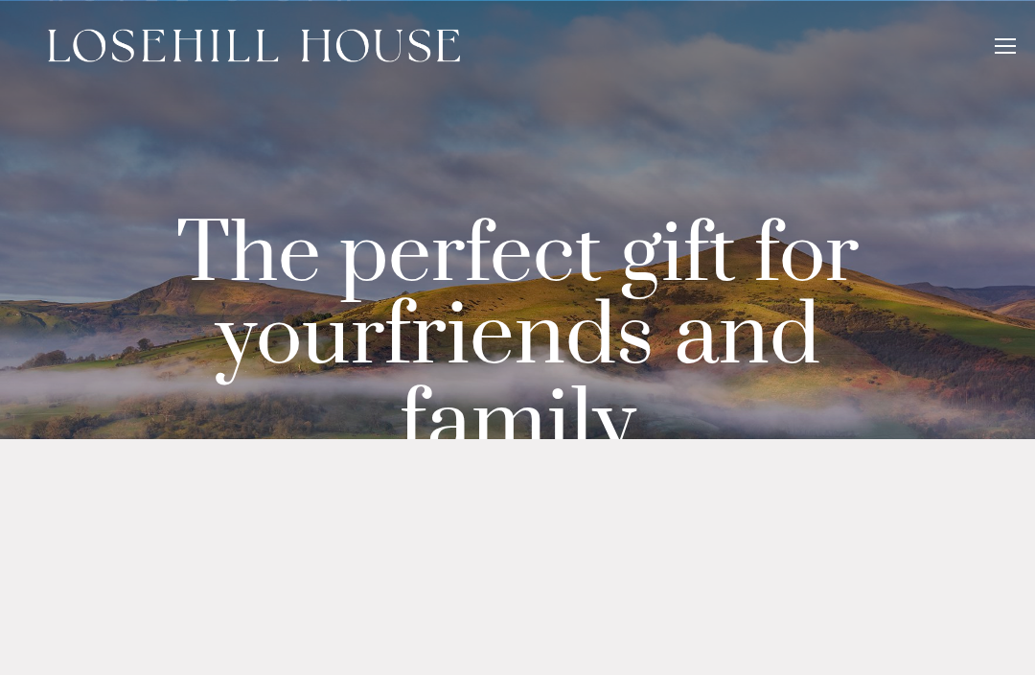
click at [1004, 42] on div at bounding box center [1005, 48] width 21 height 21
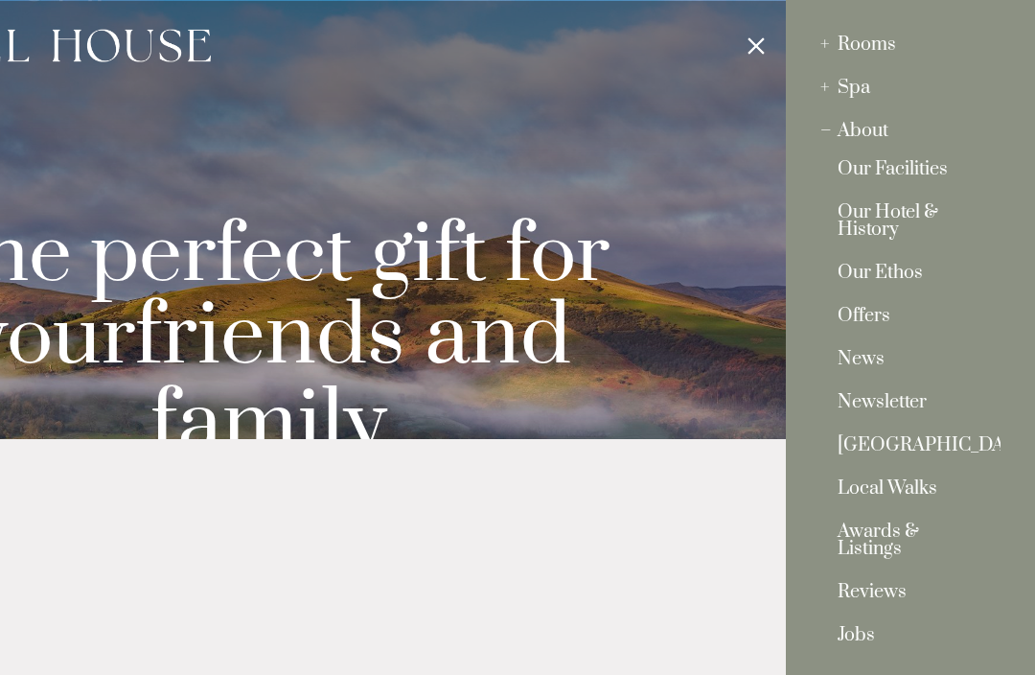
click at [875, 317] on link "Offers" at bounding box center [911, 321] width 146 height 26
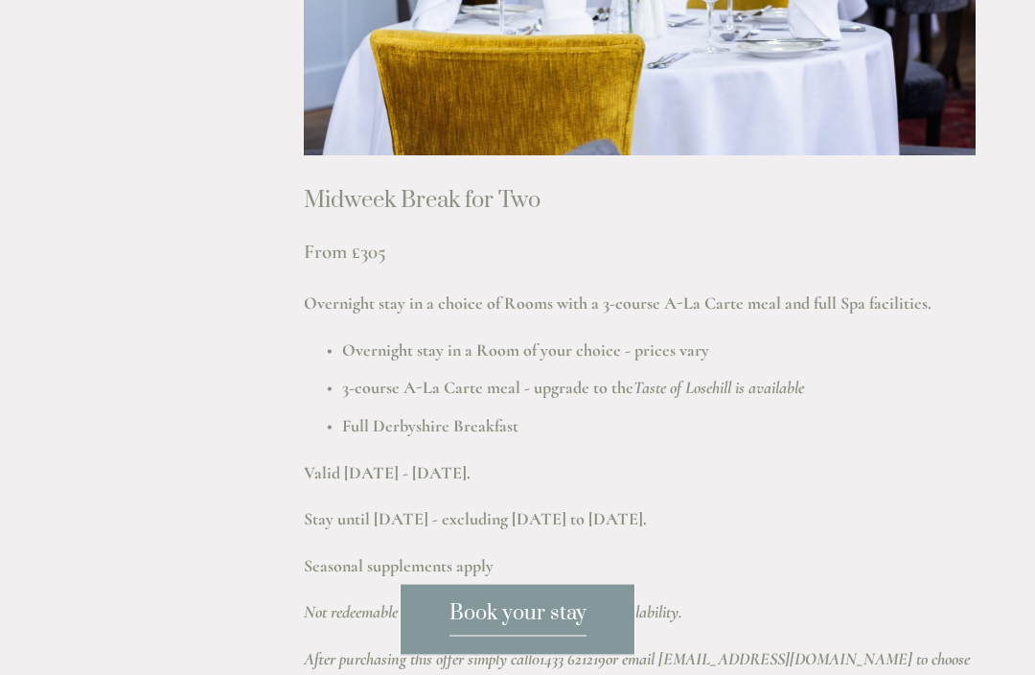
scroll to position [1140, 0]
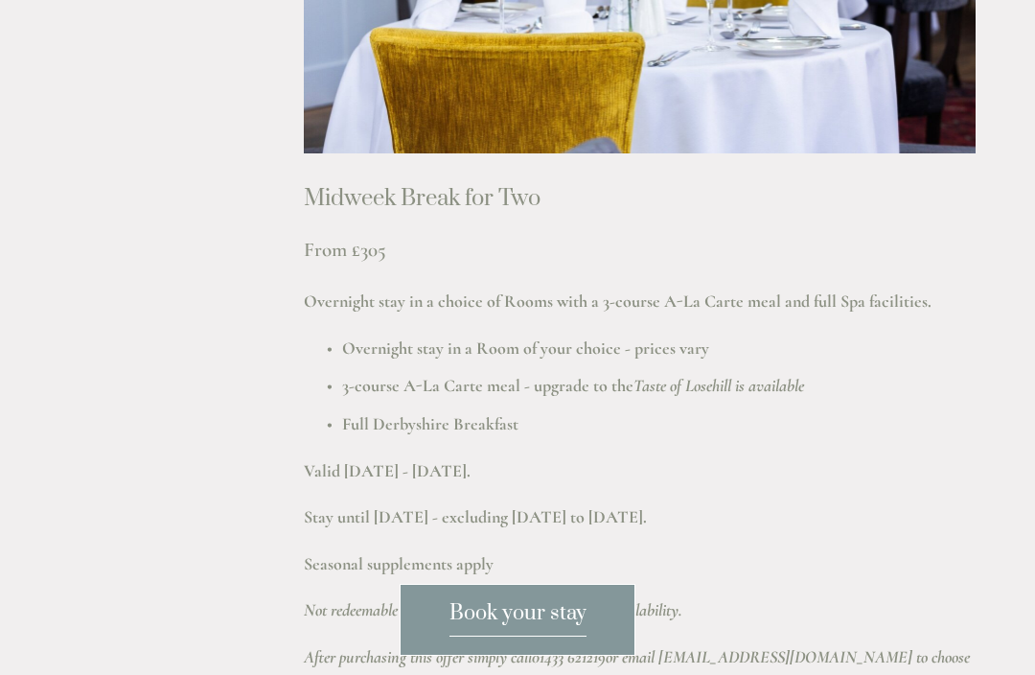
click at [706, 375] on em "Taste of Losehill is available" at bounding box center [718, 385] width 171 height 21
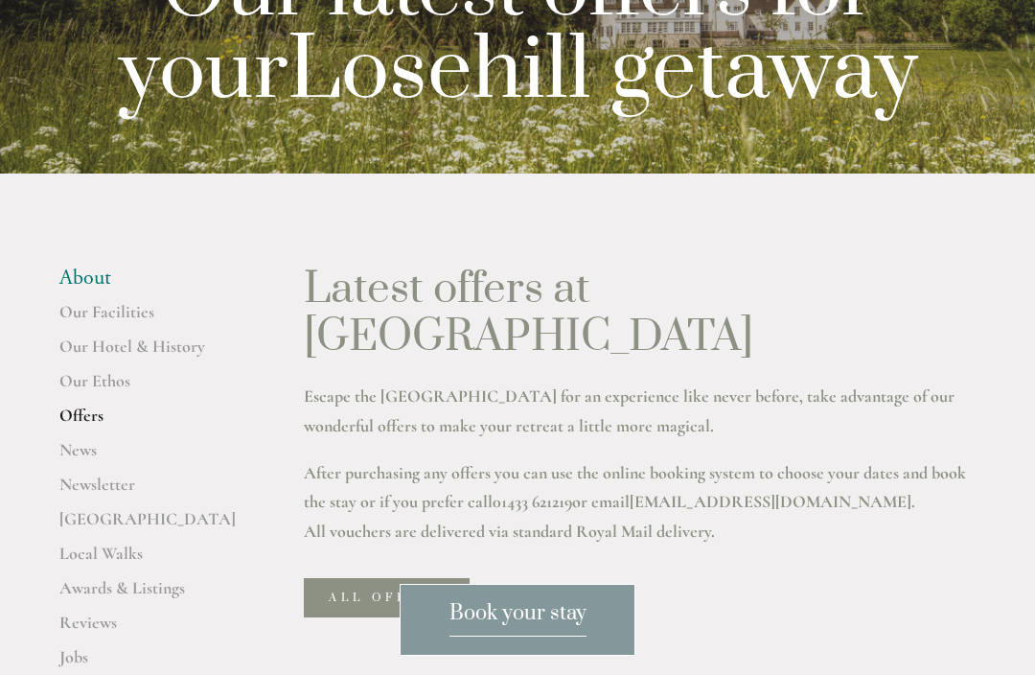
scroll to position [269, 0]
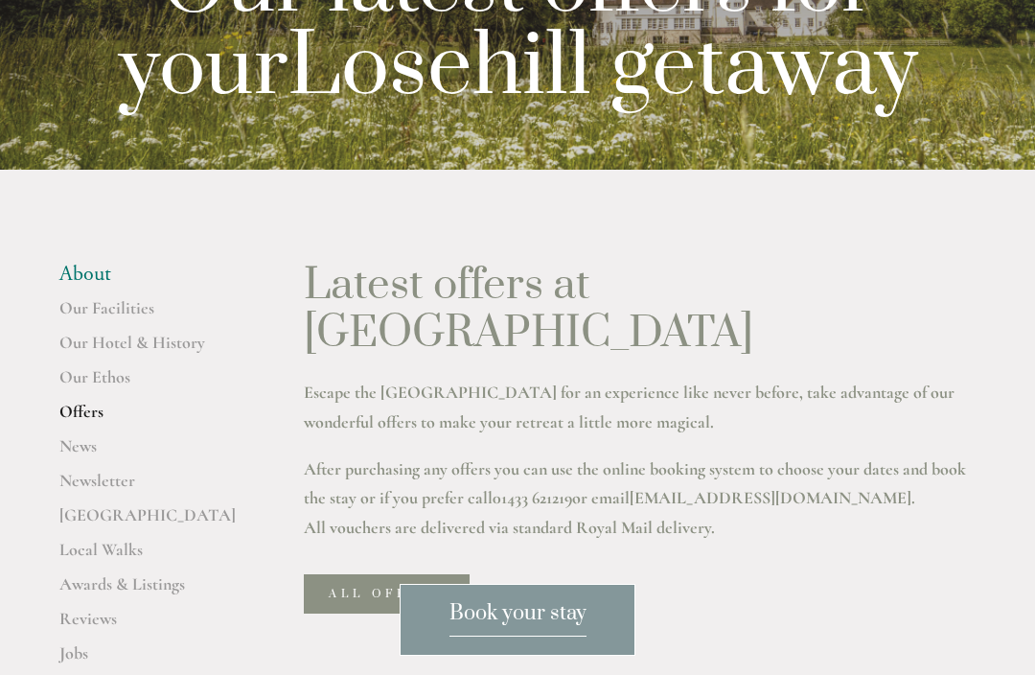
click at [91, 366] on link "Our Hotel & History" at bounding box center [150, 349] width 183 height 35
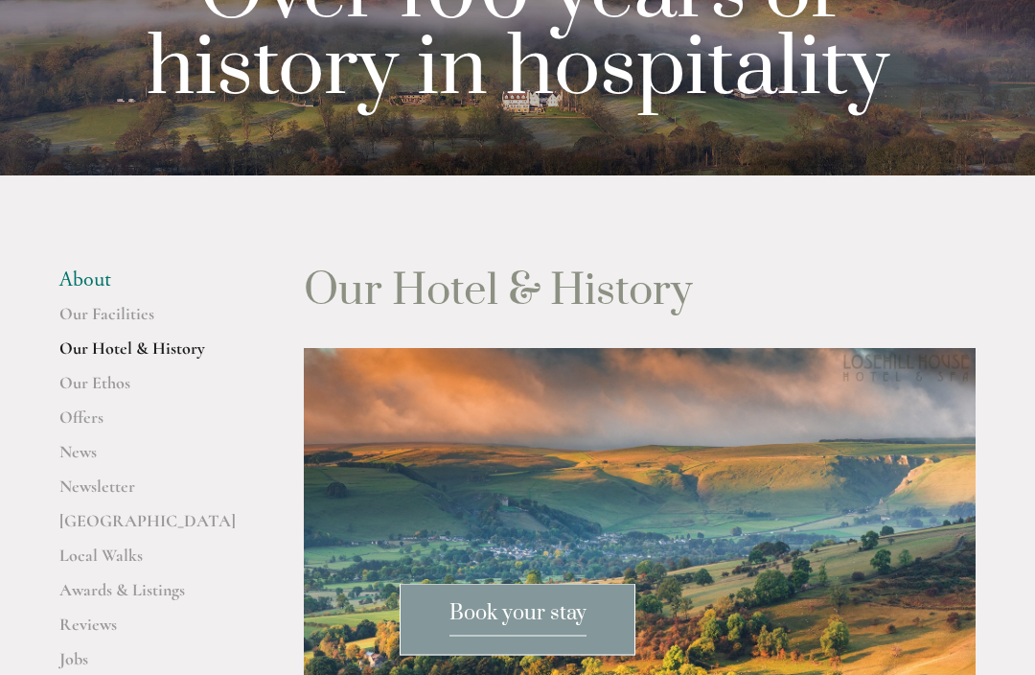
scroll to position [264, 0]
click at [89, 337] on link "Our Facilities" at bounding box center [150, 320] width 183 height 35
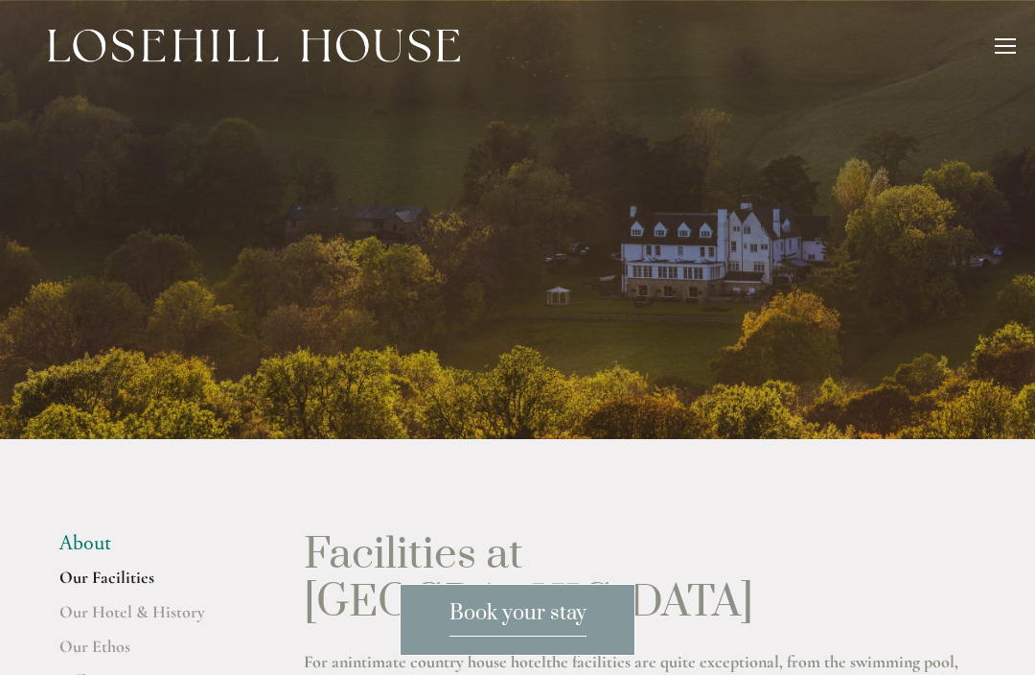
click at [1000, 48] on div at bounding box center [1005, 48] width 21 height 21
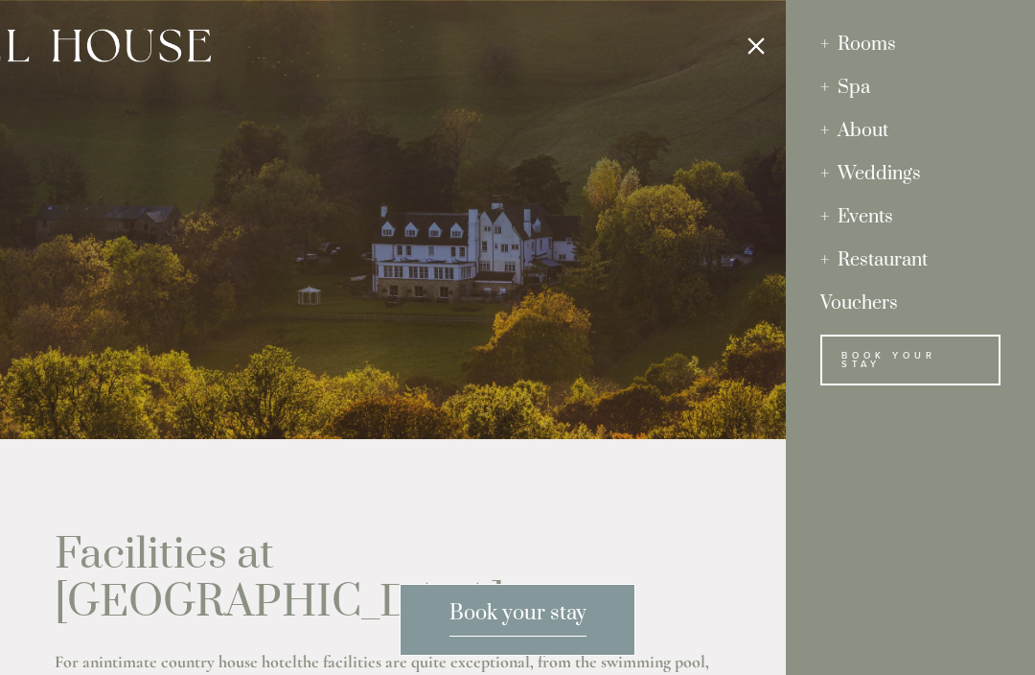
click at [866, 56] on div "Rooms" at bounding box center [910, 44] width 180 height 43
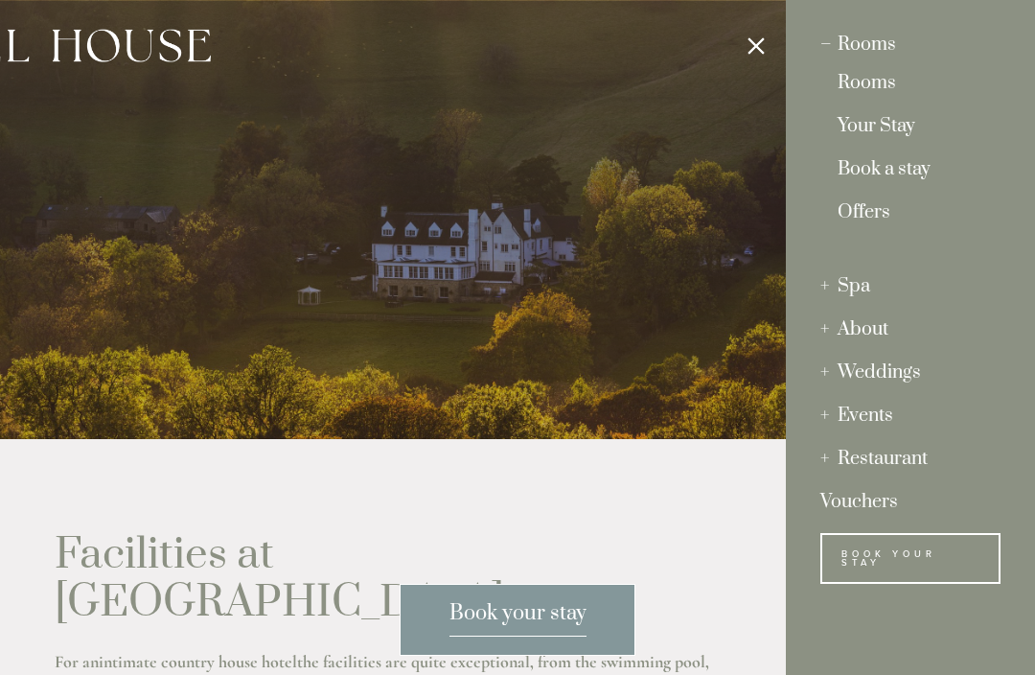
click at [882, 137] on link "Your Stay" at bounding box center [911, 131] width 146 height 26
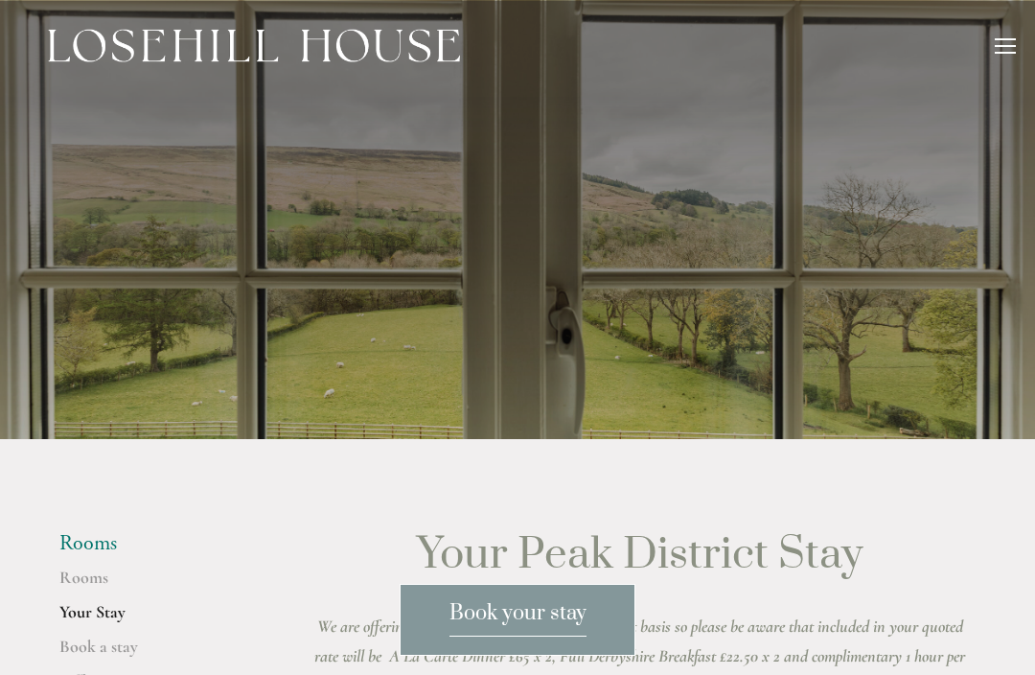
click at [1009, 45] on div at bounding box center [1005, 46] width 21 height 2
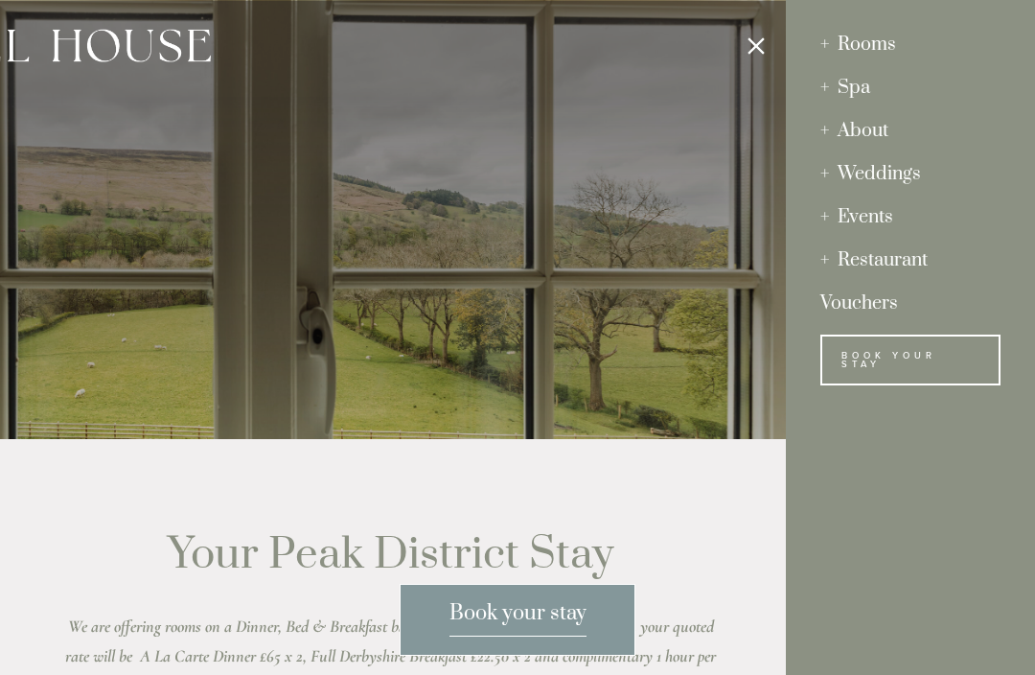
click at [859, 96] on div "Spa" at bounding box center [910, 87] width 180 height 43
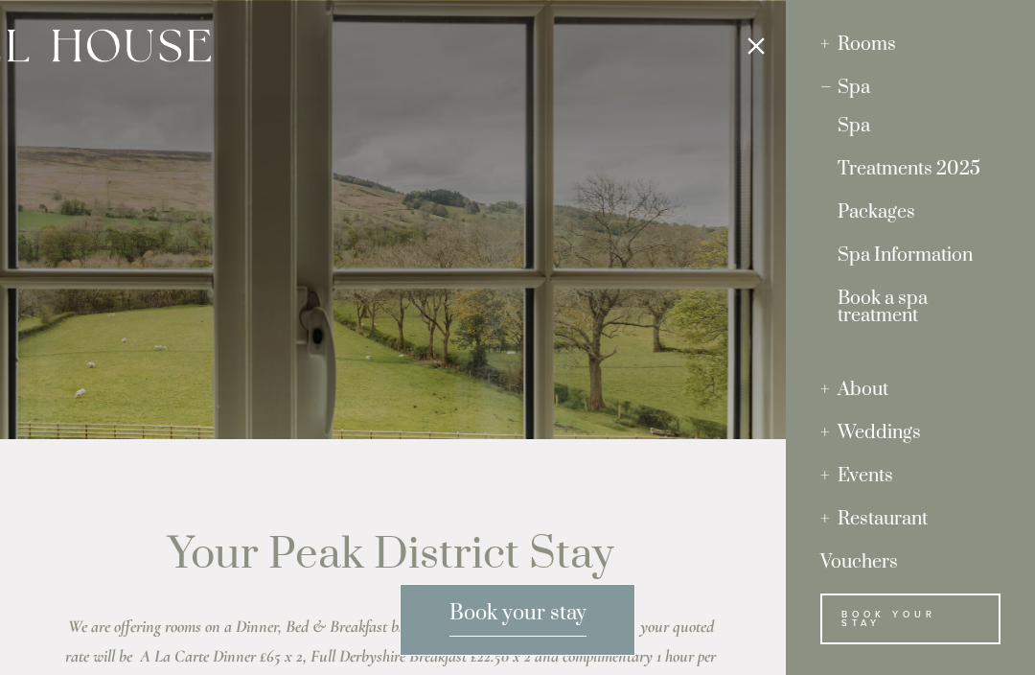
click at [868, 136] on link "Spa" at bounding box center [911, 131] width 146 height 26
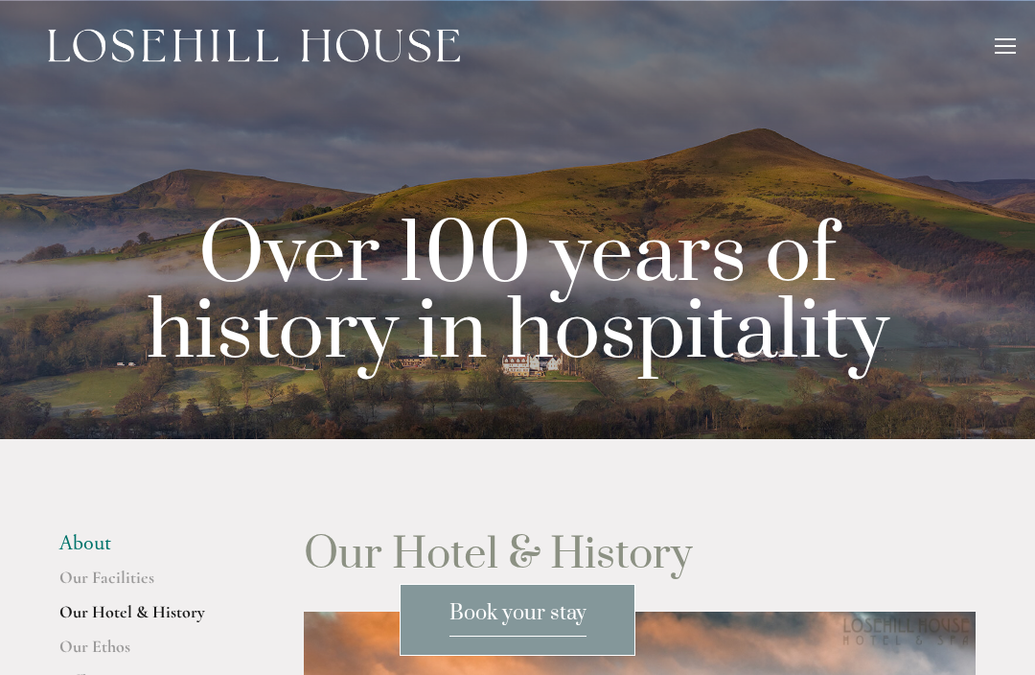
scroll to position [327, 0]
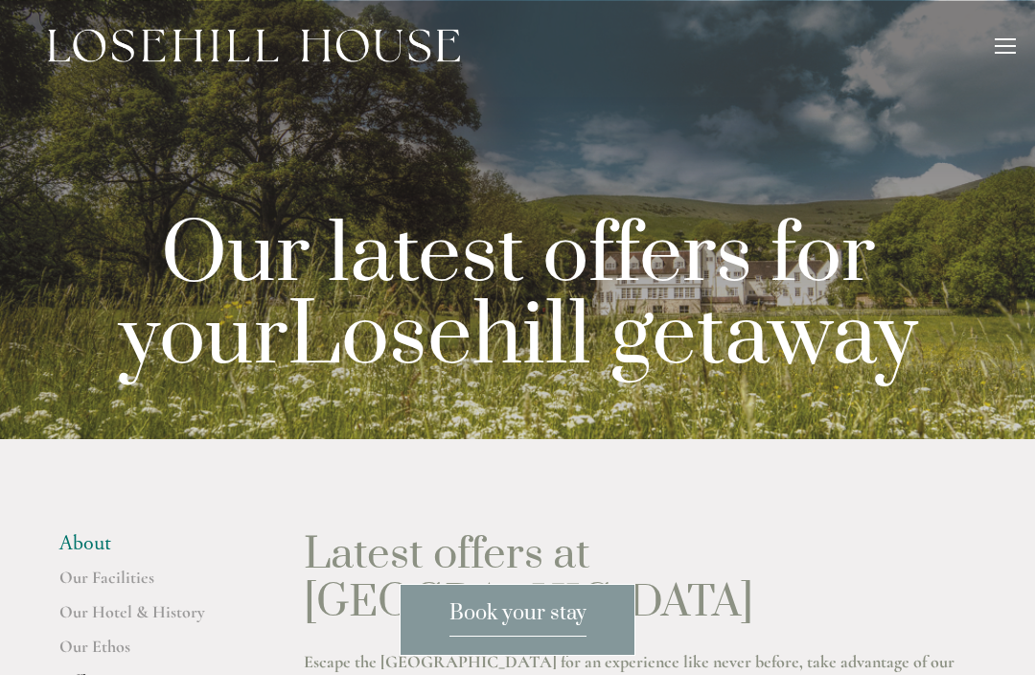
scroll to position [333, 0]
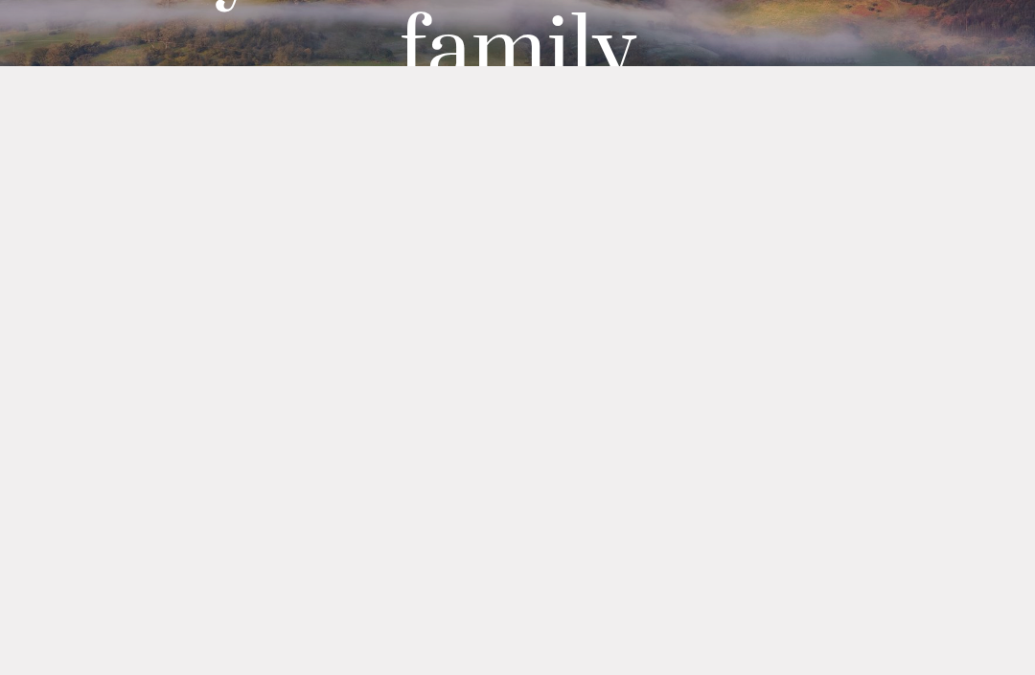
scroll to position [480, 0]
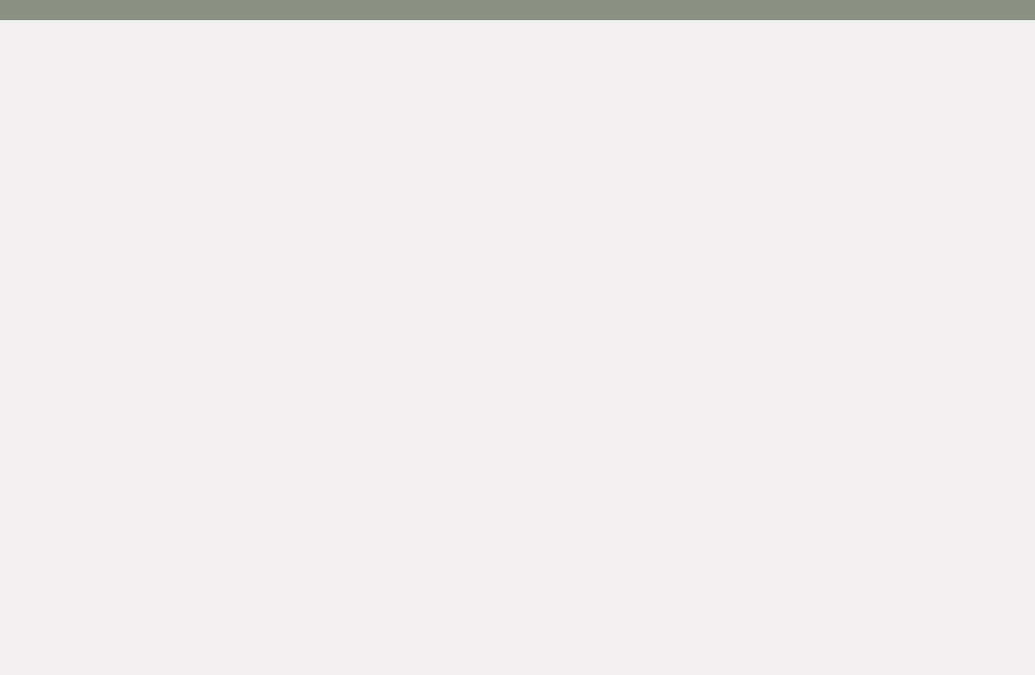
scroll to position [92, 0]
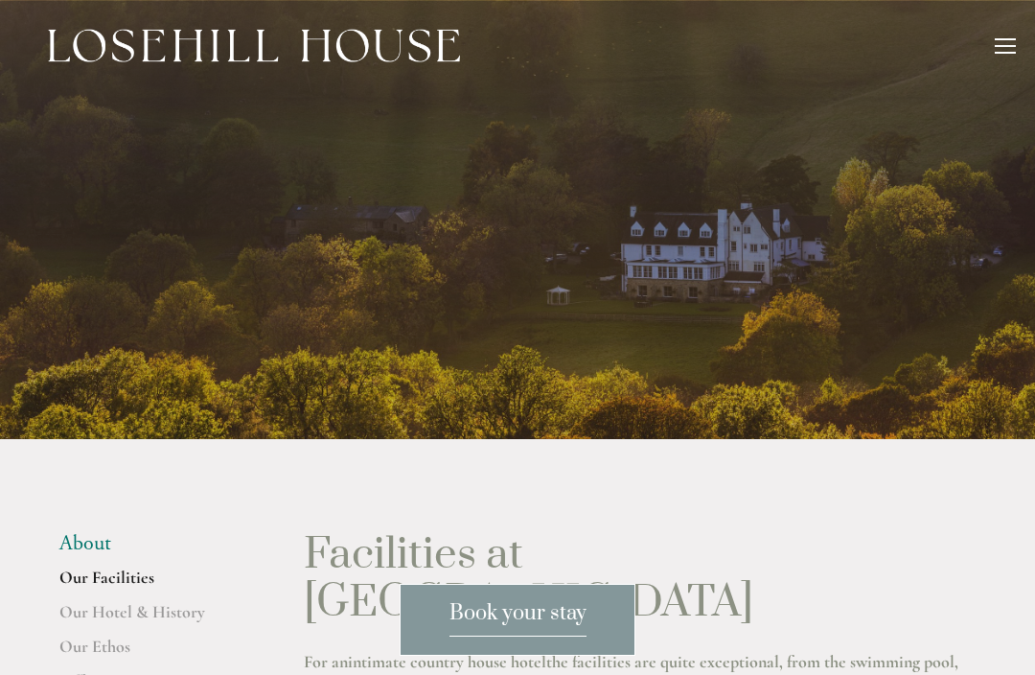
scroll to position [986, 0]
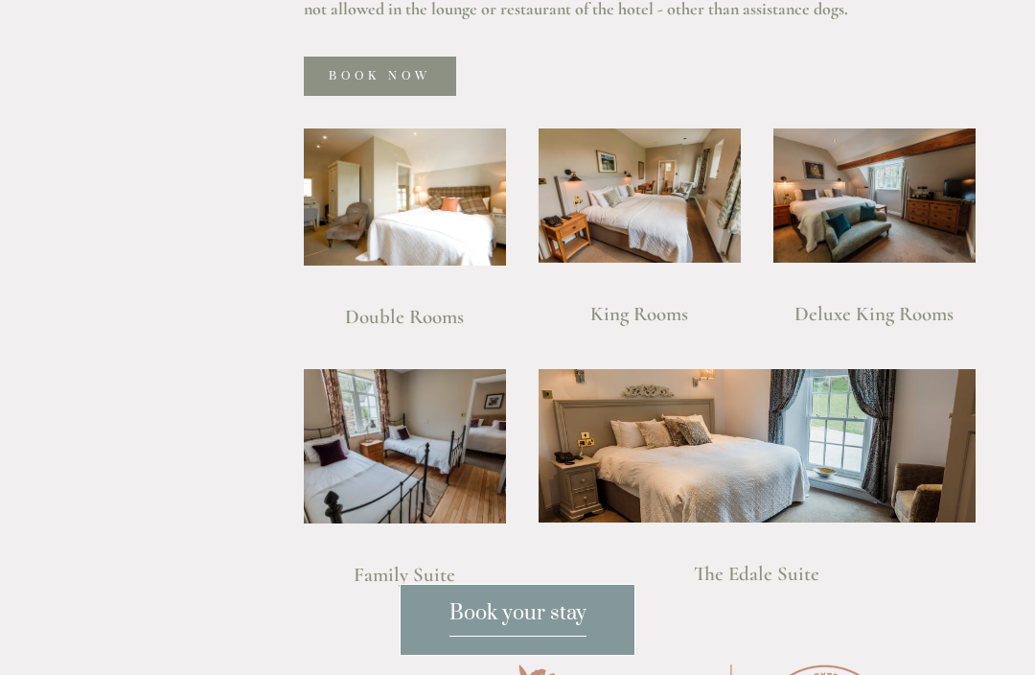
scroll to position [1324, 0]
